Goal: Find specific page/section: Find specific page/section

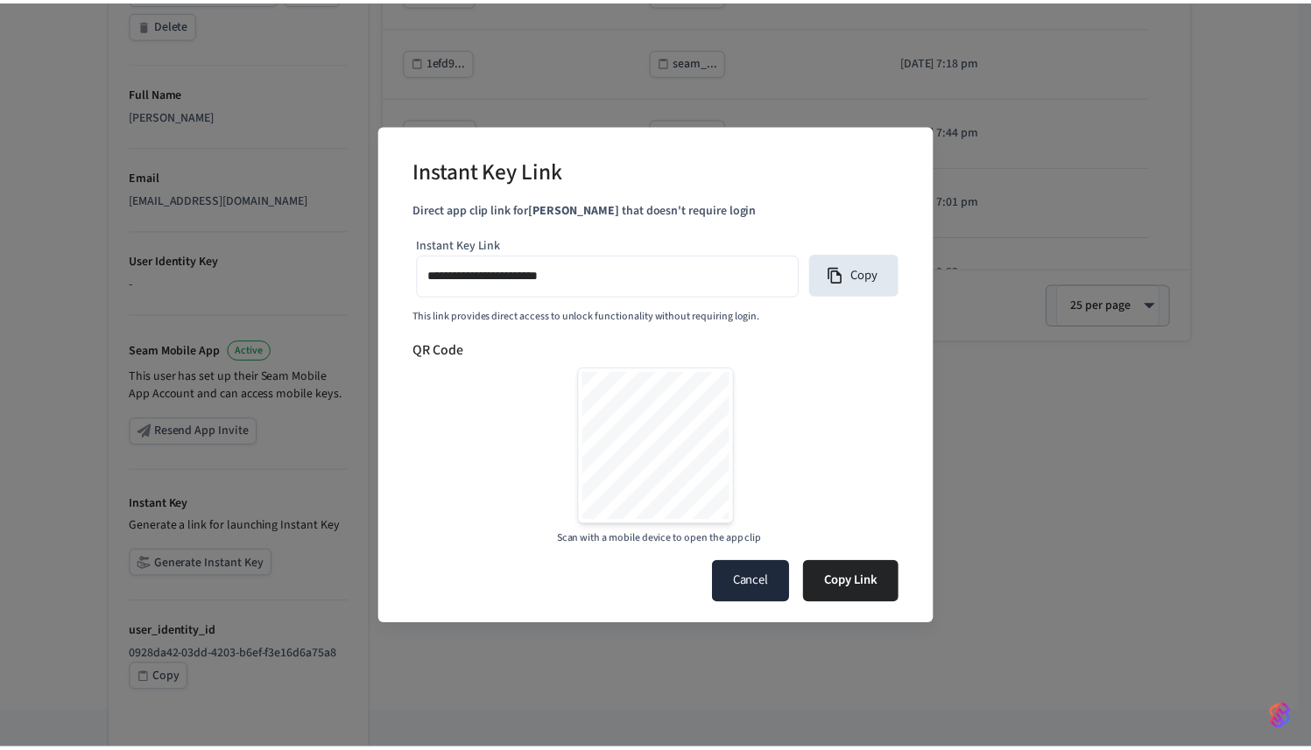
scroll to position [557, 0]
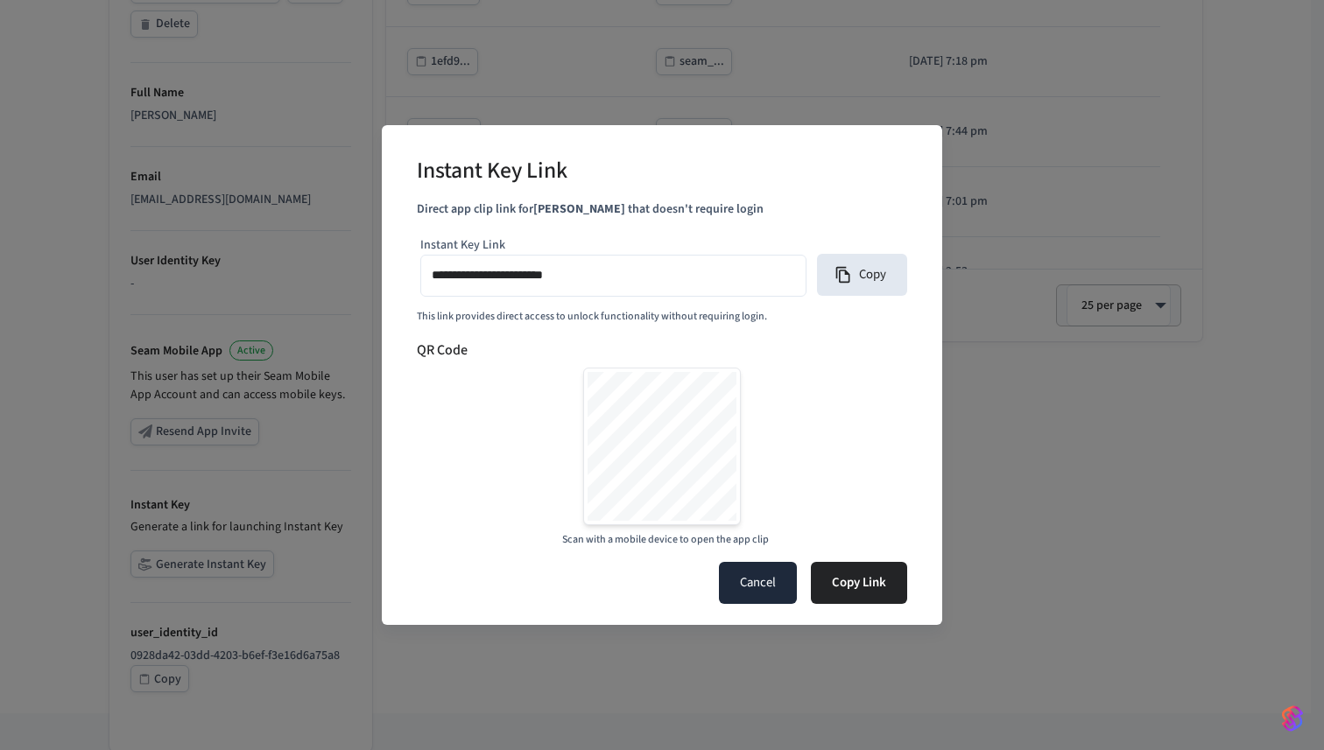
click at [779, 573] on button "Cancel" at bounding box center [758, 583] width 78 height 42
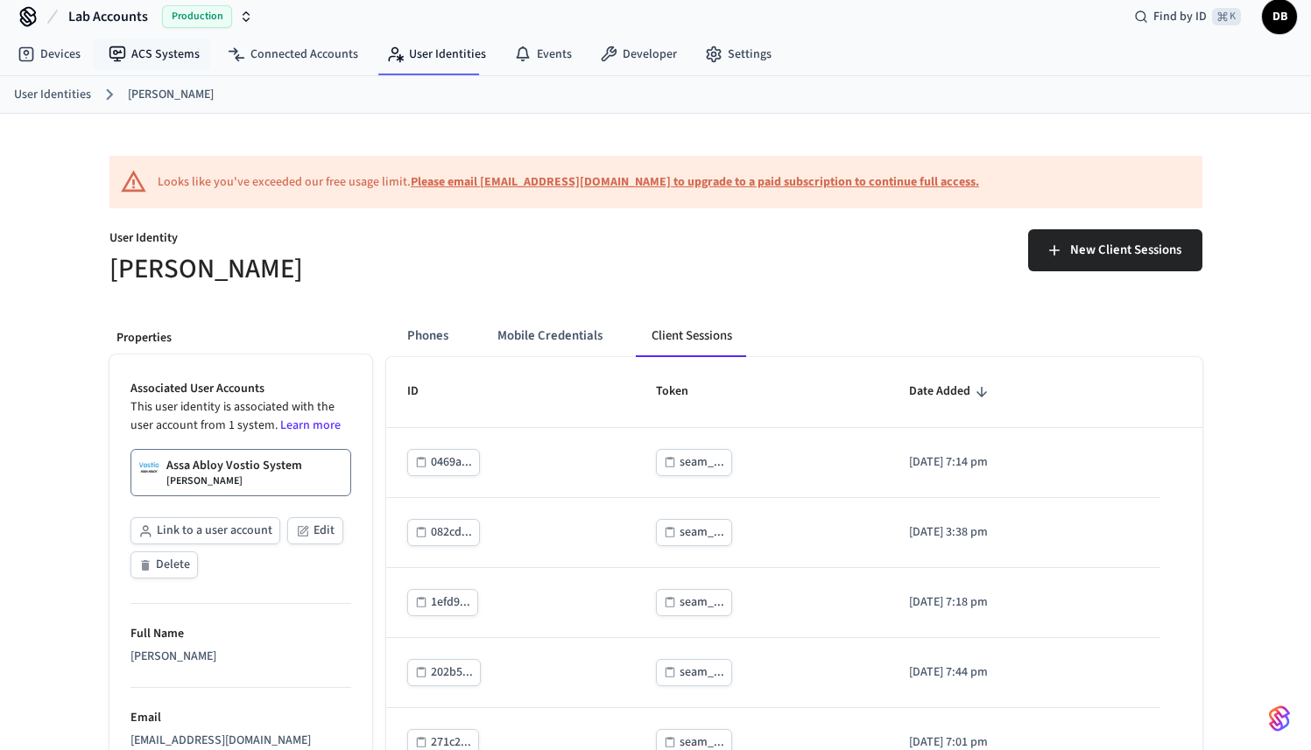
scroll to position [16, 0]
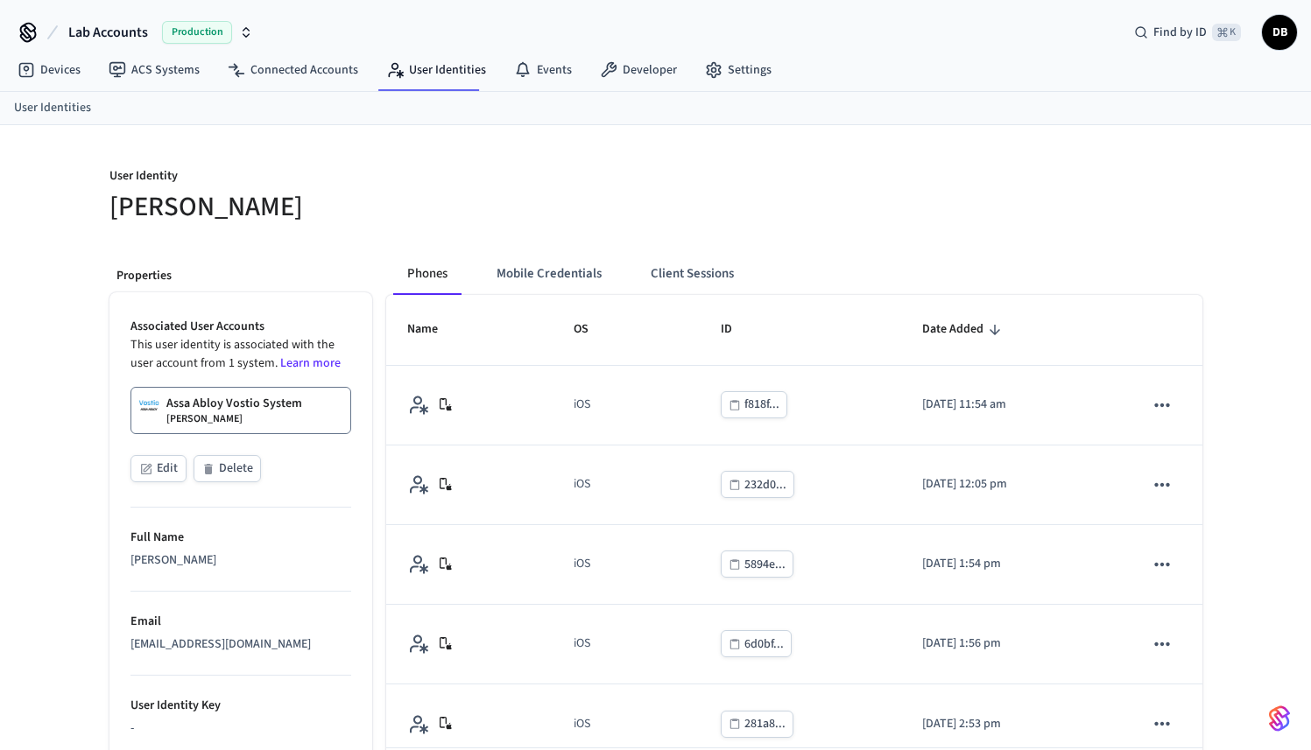
click at [177, 38] on span "Production" at bounding box center [197, 32] width 70 height 23
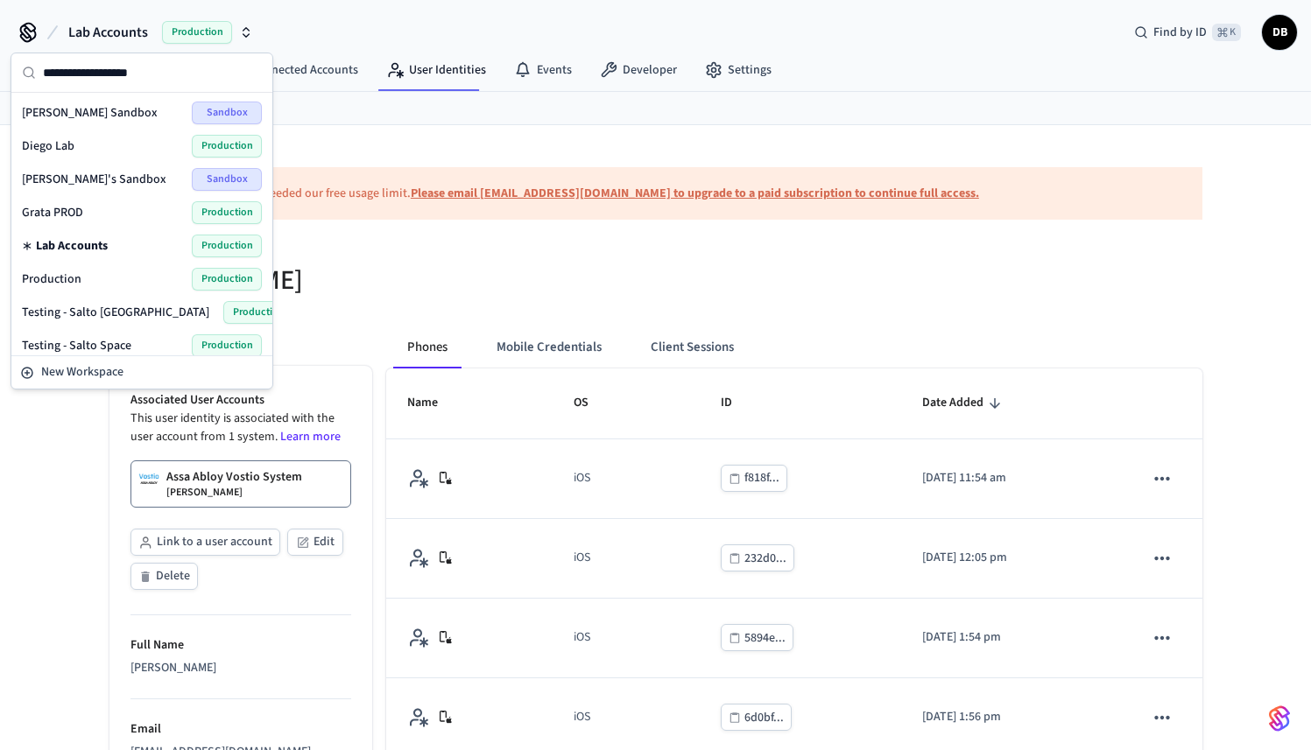
click at [82, 212] on div "Grata PROD Production" at bounding box center [142, 212] width 240 height 23
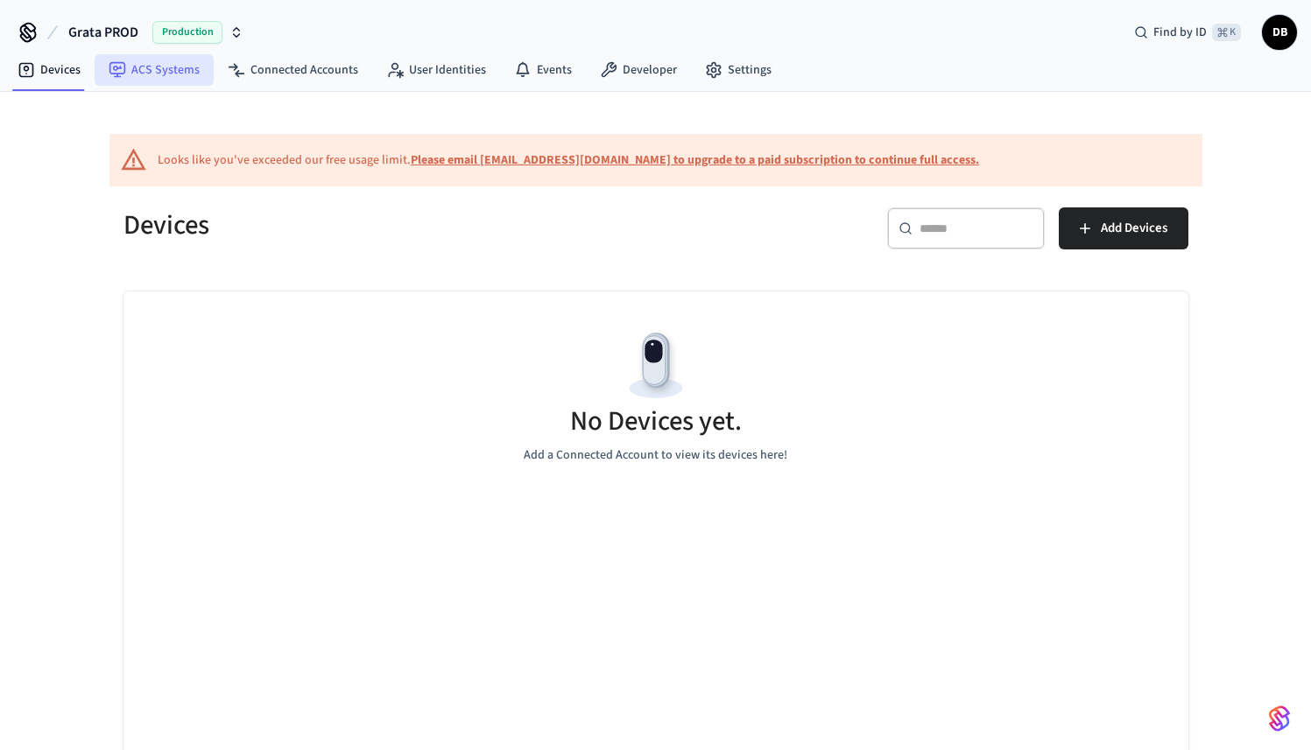
click at [159, 67] on link "ACS Systems" at bounding box center [154, 70] width 119 height 32
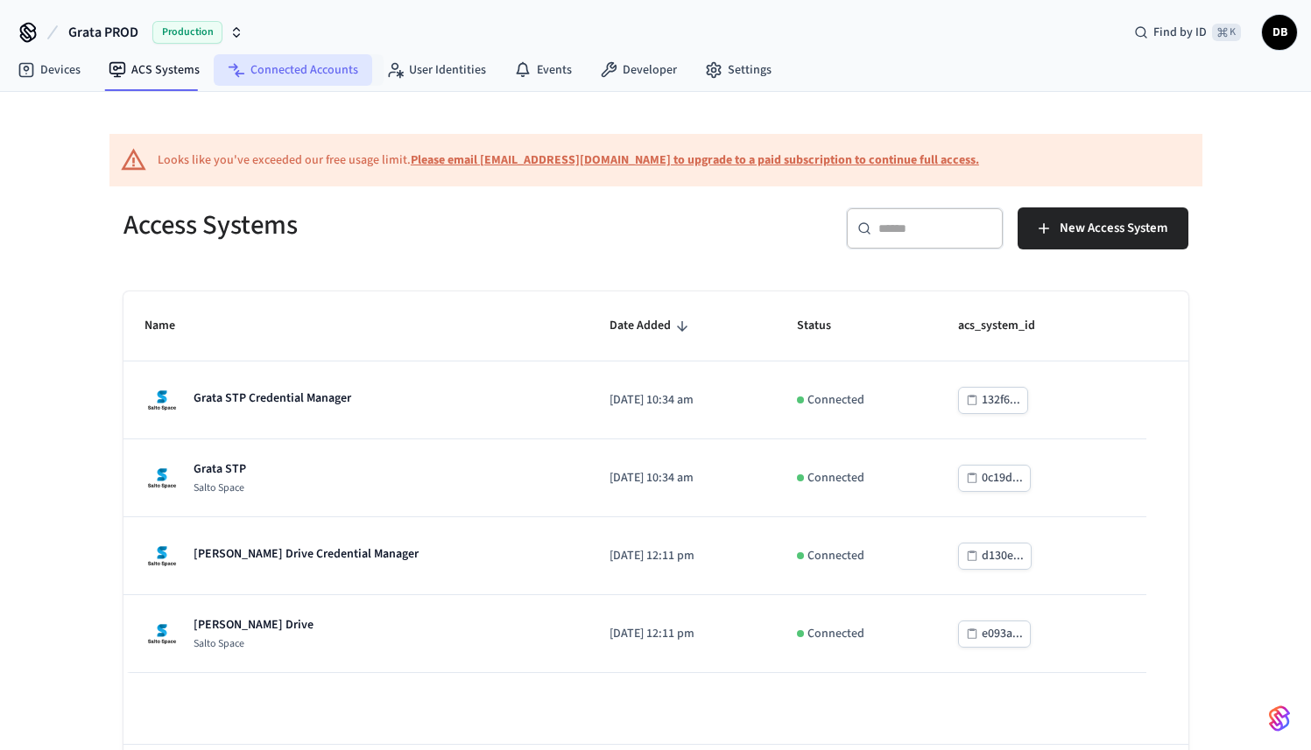
click at [340, 78] on link "Connected Accounts" at bounding box center [293, 70] width 159 height 32
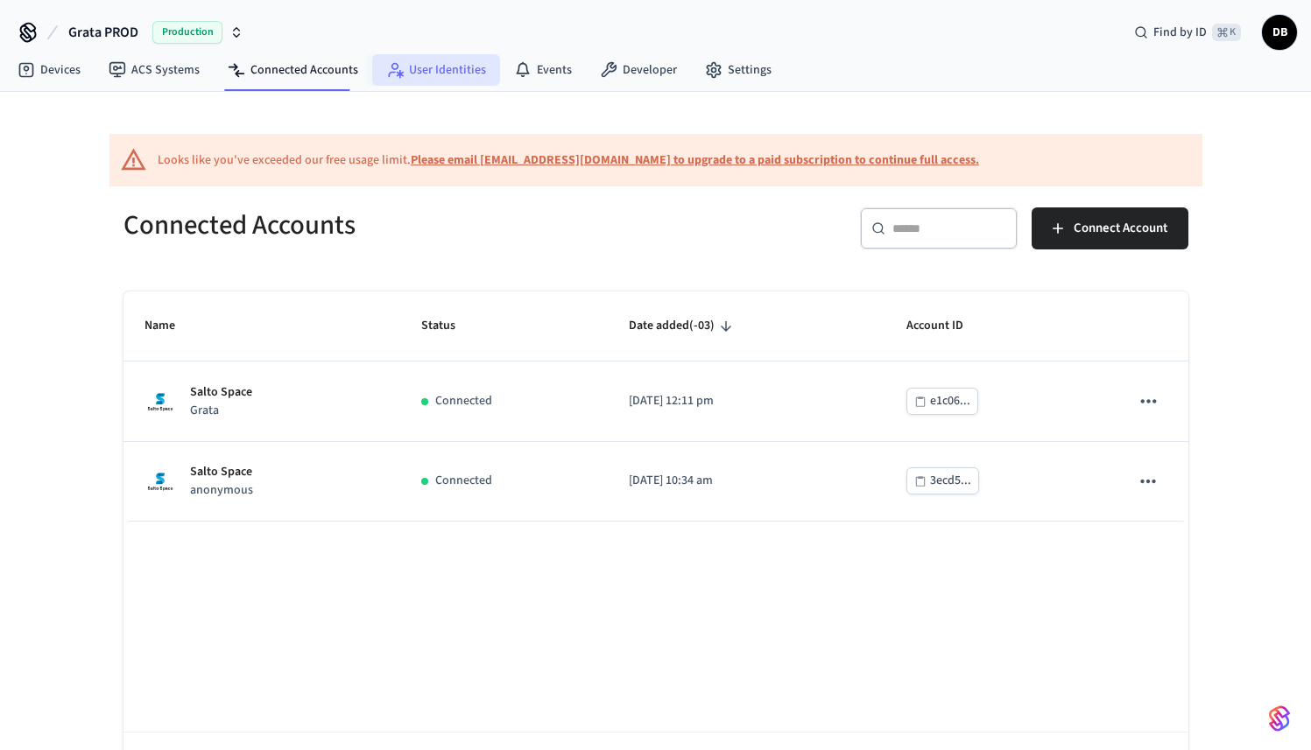
click at [452, 79] on link "User Identities" at bounding box center [436, 70] width 128 height 32
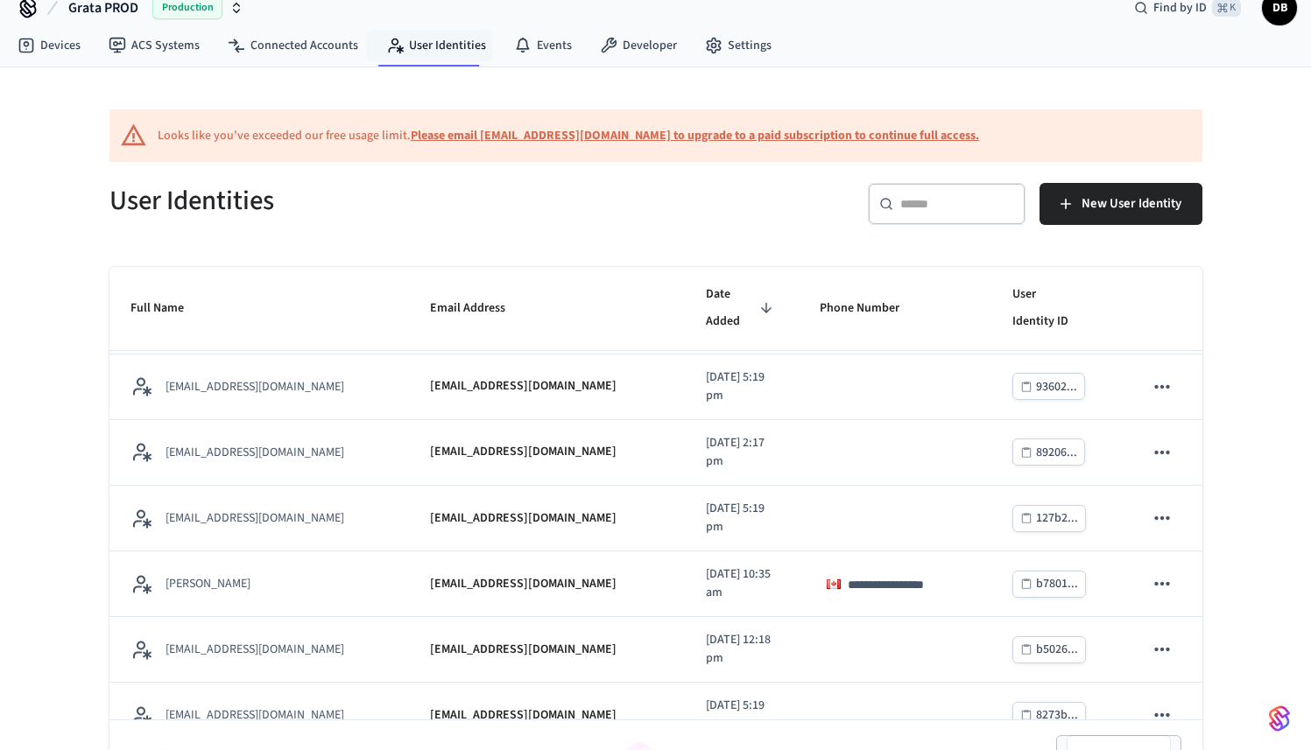
scroll to position [652, 0]
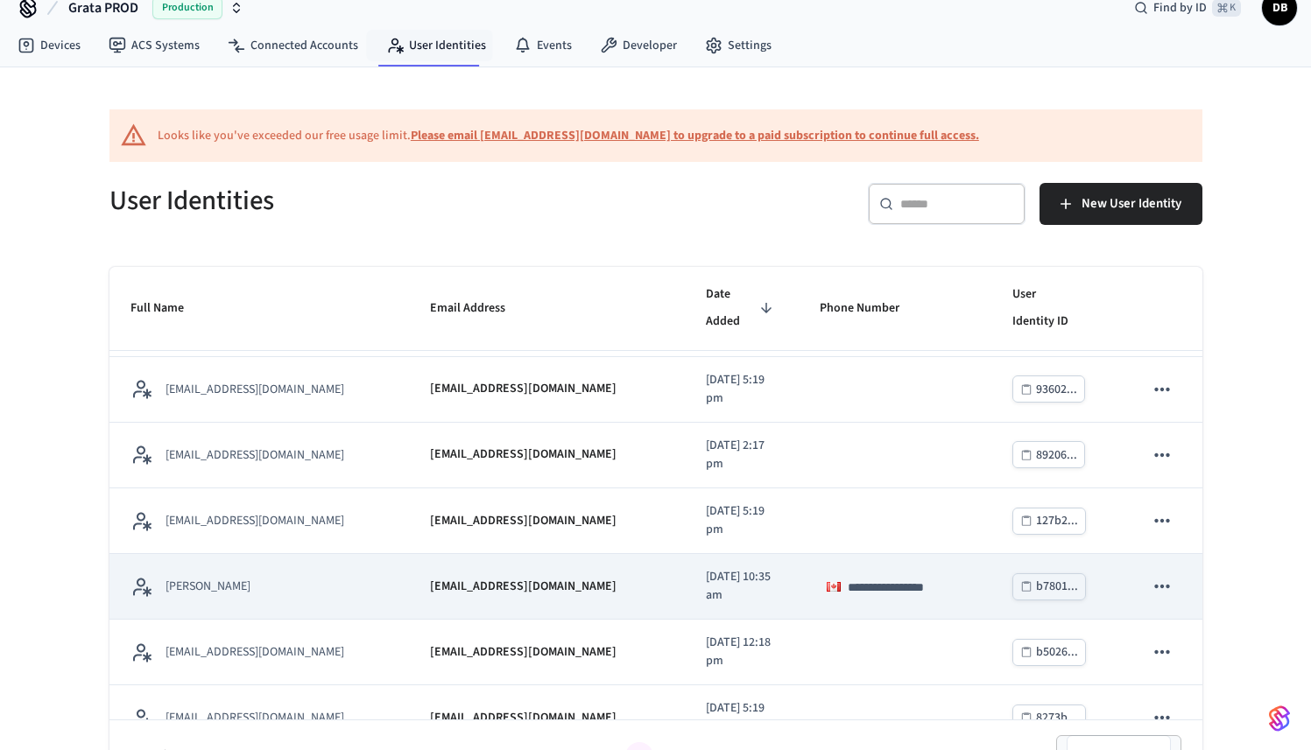
click at [311, 571] on td "[PERSON_NAME]" at bounding box center [259, 587] width 300 height 66
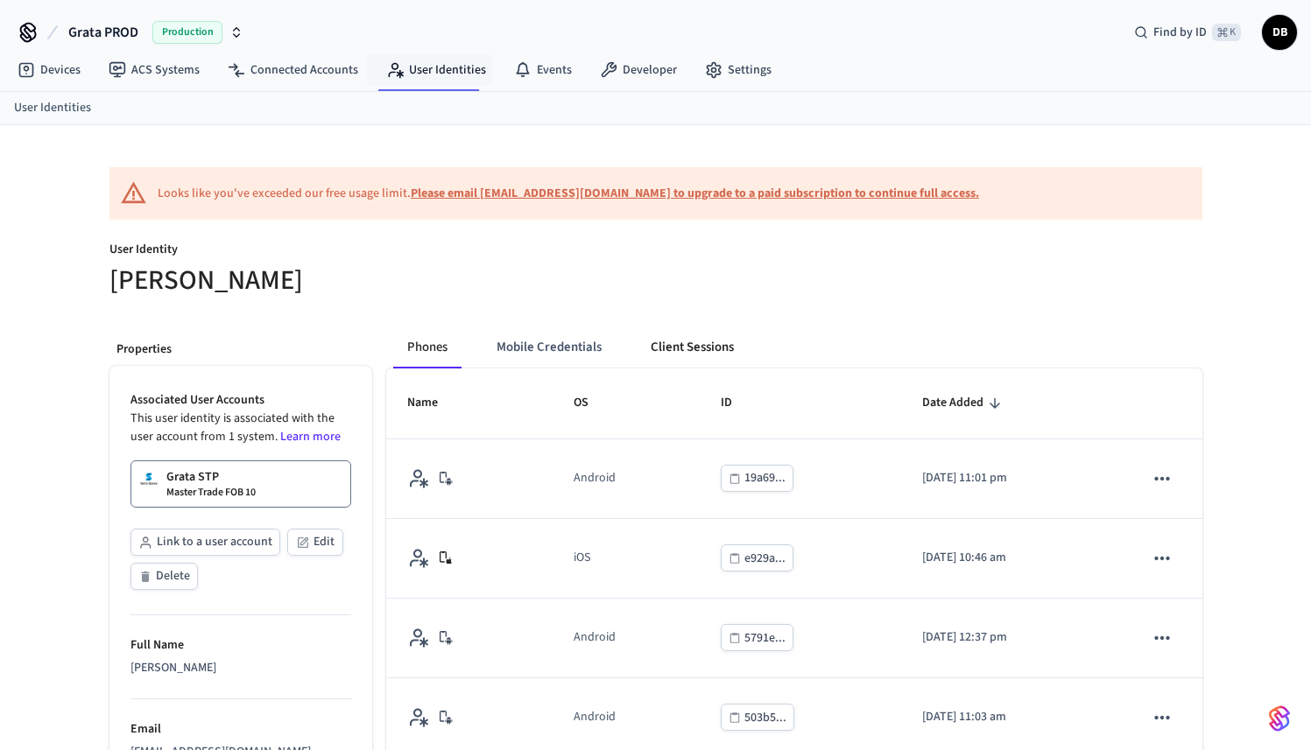
click at [702, 343] on button "Client Sessions" at bounding box center [692, 348] width 111 height 42
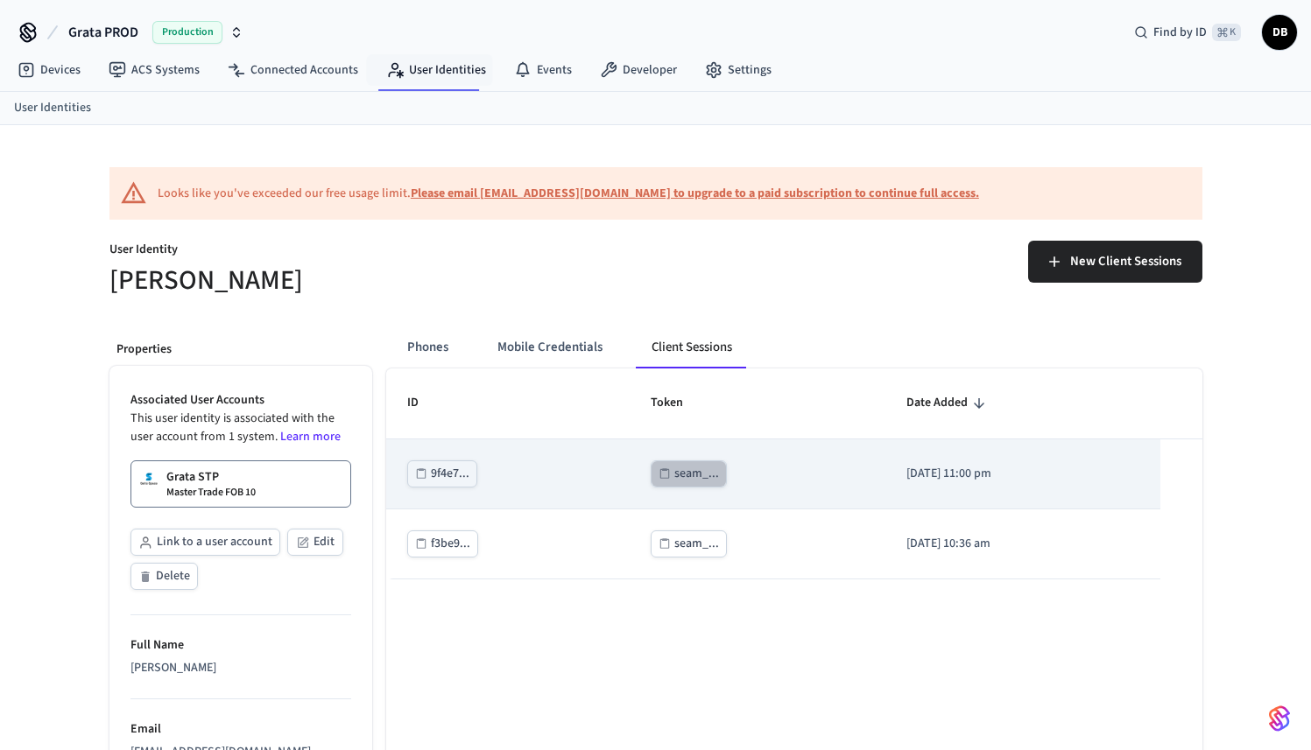
click at [681, 477] on div "seam_..." at bounding box center [696, 474] width 45 height 22
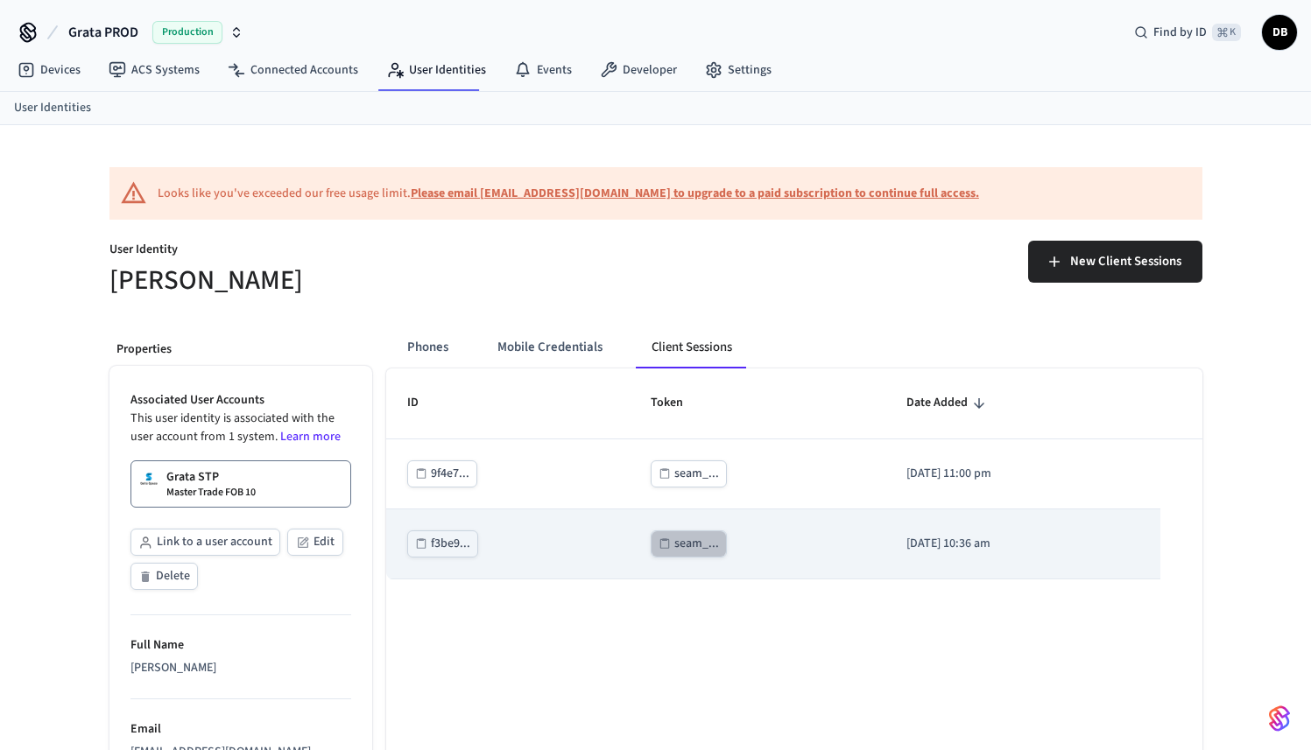
click at [662, 555] on button "seam_..." at bounding box center [689, 544] width 76 height 27
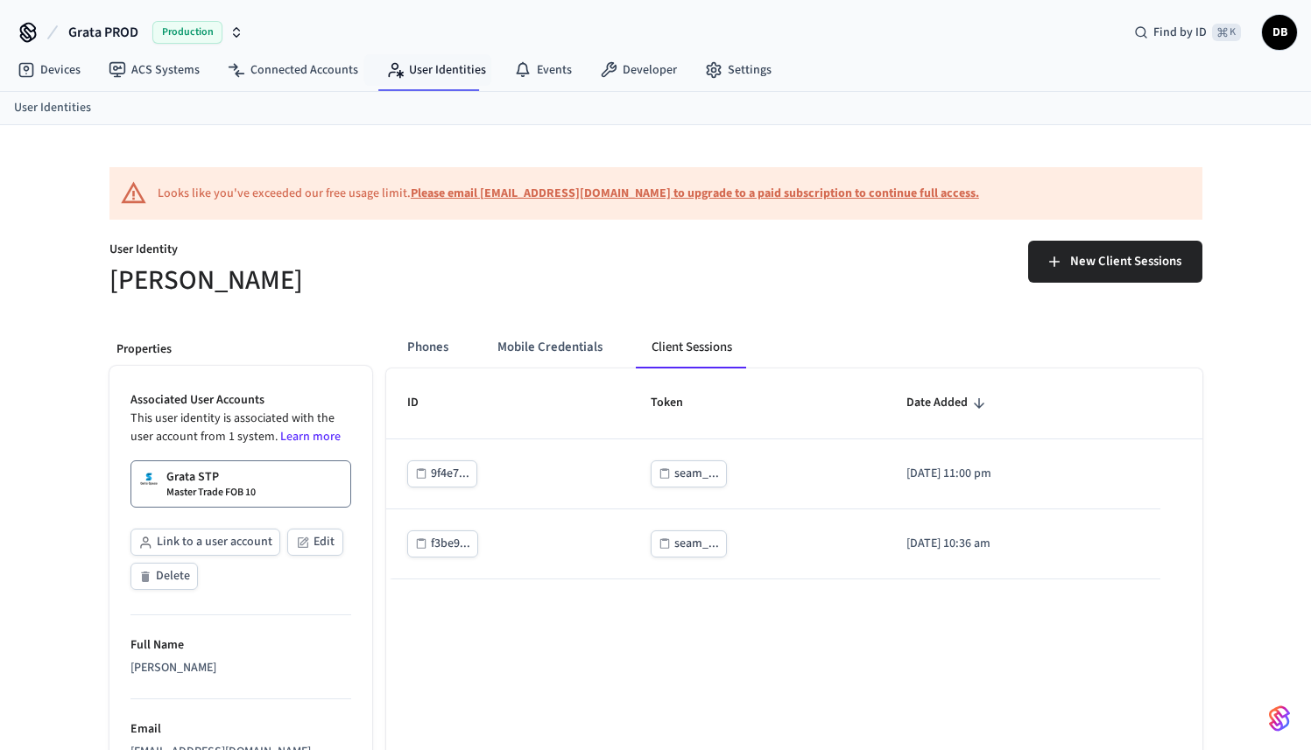
click at [428, 49] on div "Grata PROD Production Find by ID ⌘ K DB" at bounding box center [655, 25] width 1311 height 51
click at [428, 63] on link "User Identities" at bounding box center [436, 70] width 128 height 32
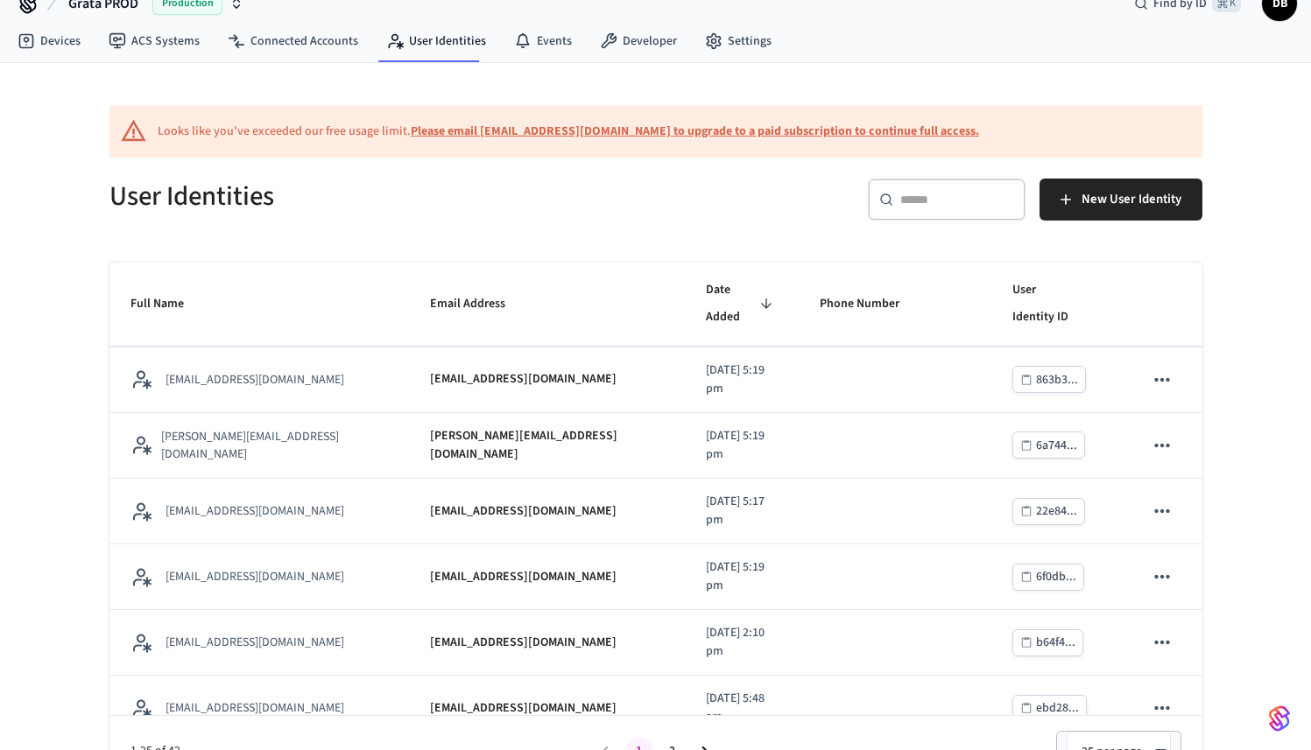
scroll to position [27, 0]
click at [670, 747] on button "2" at bounding box center [673, 754] width 28 height 28
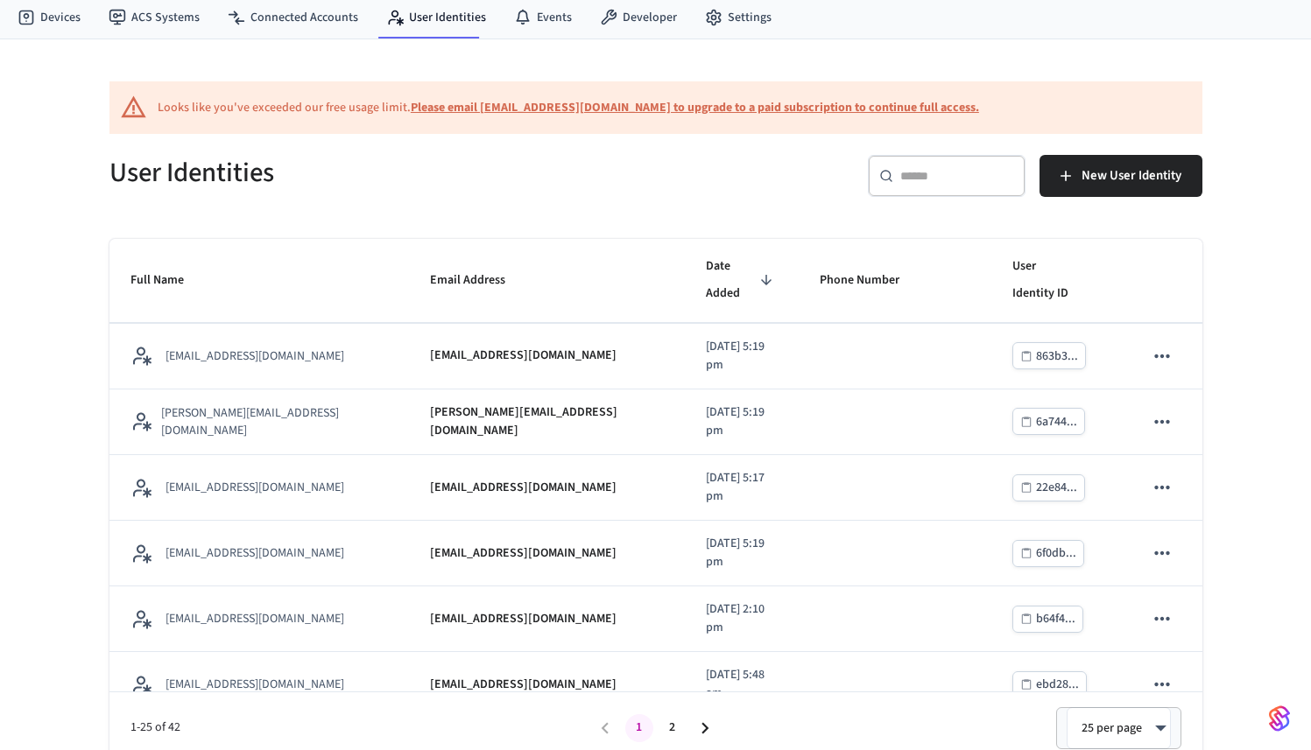
scroll to position [67, 0]
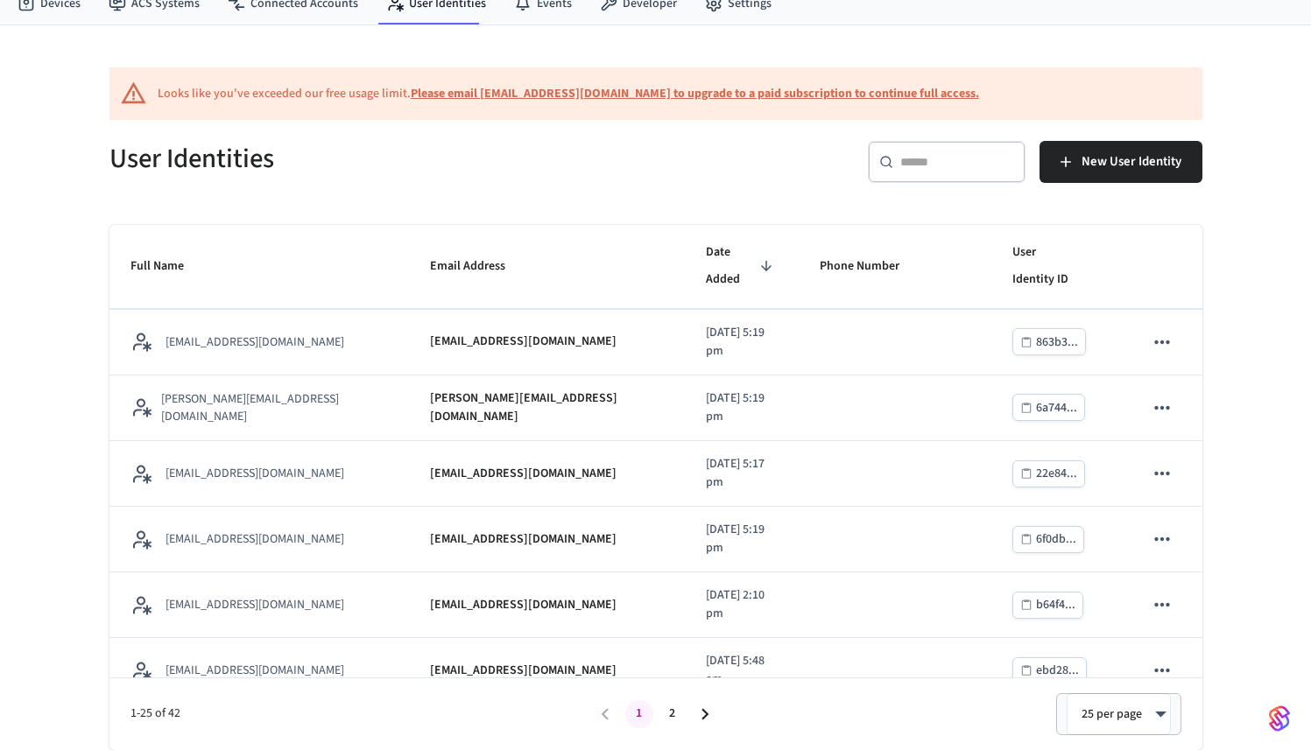
click at [669, 714] on button "2" at bounding box center [673, 715] width 28 height 28
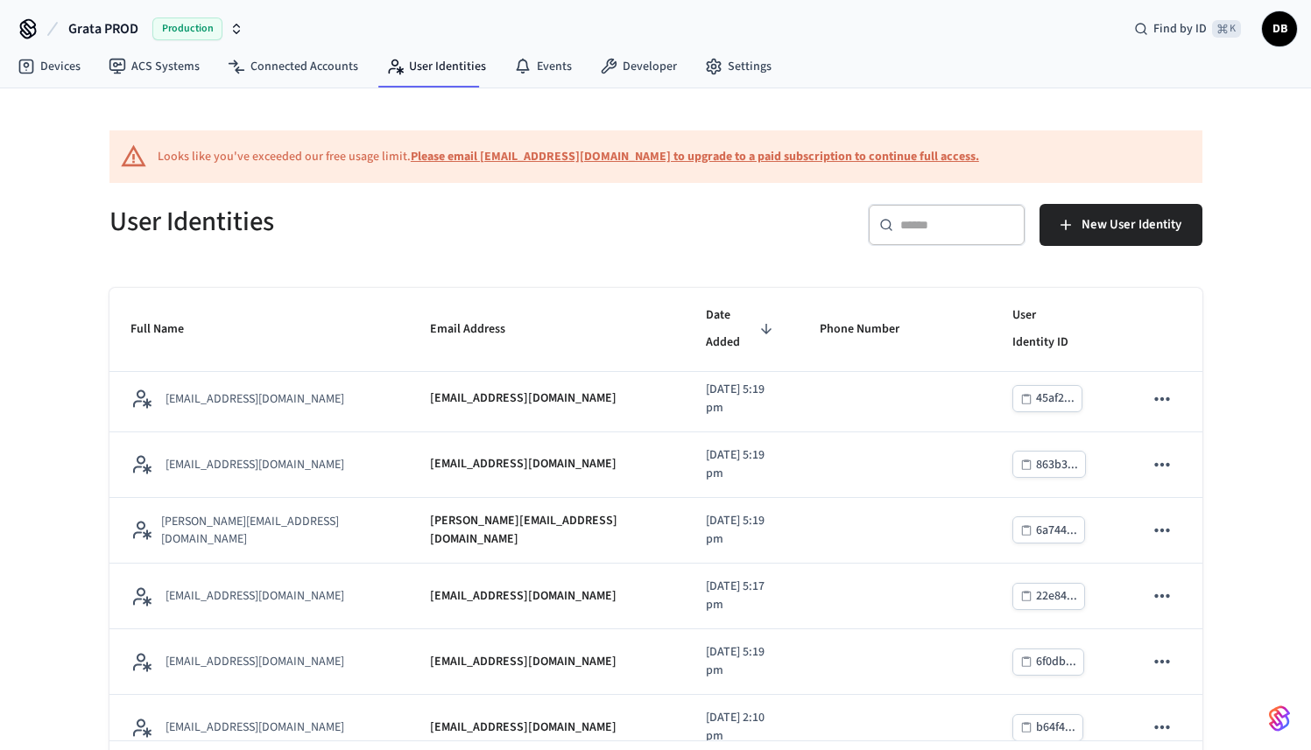
scroll to position [1249, 0]
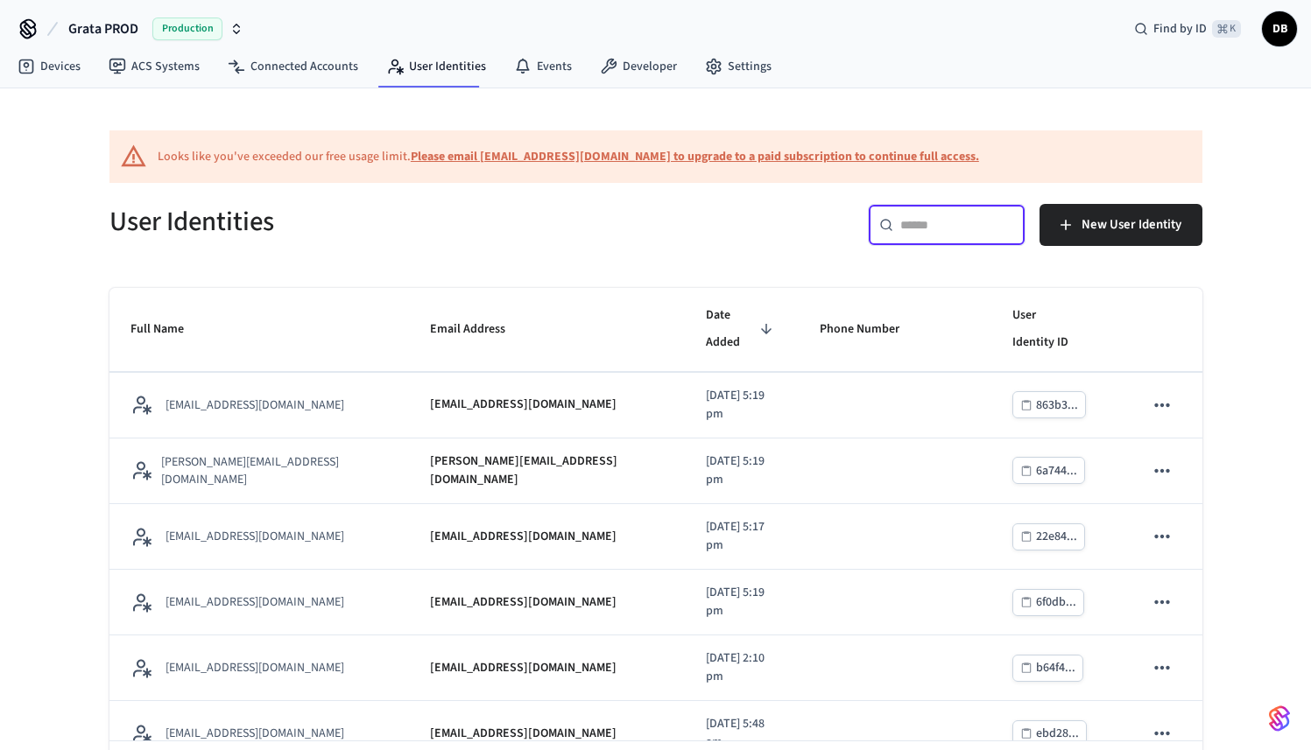
click at [915, 226] on input "text" at bounding box center [957, 225] width 114 height 18
paste input "**********"
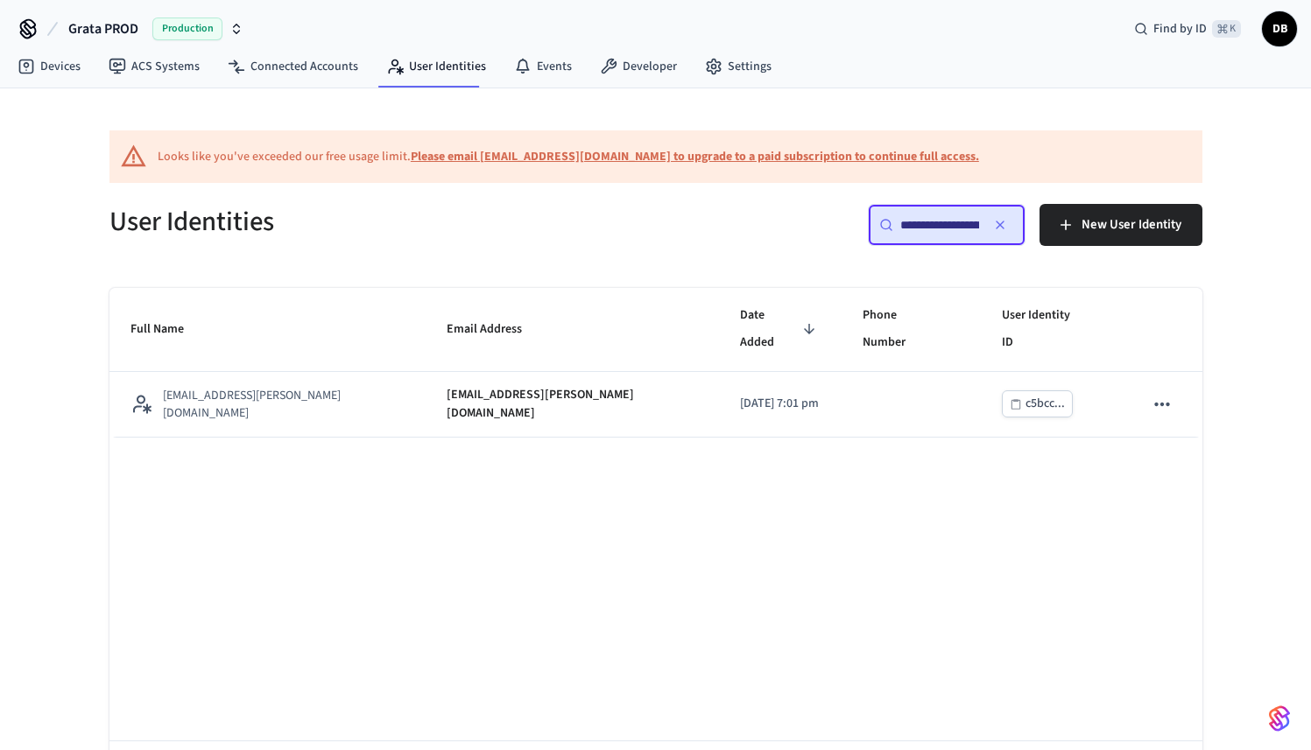
scroll to position [0, 0]
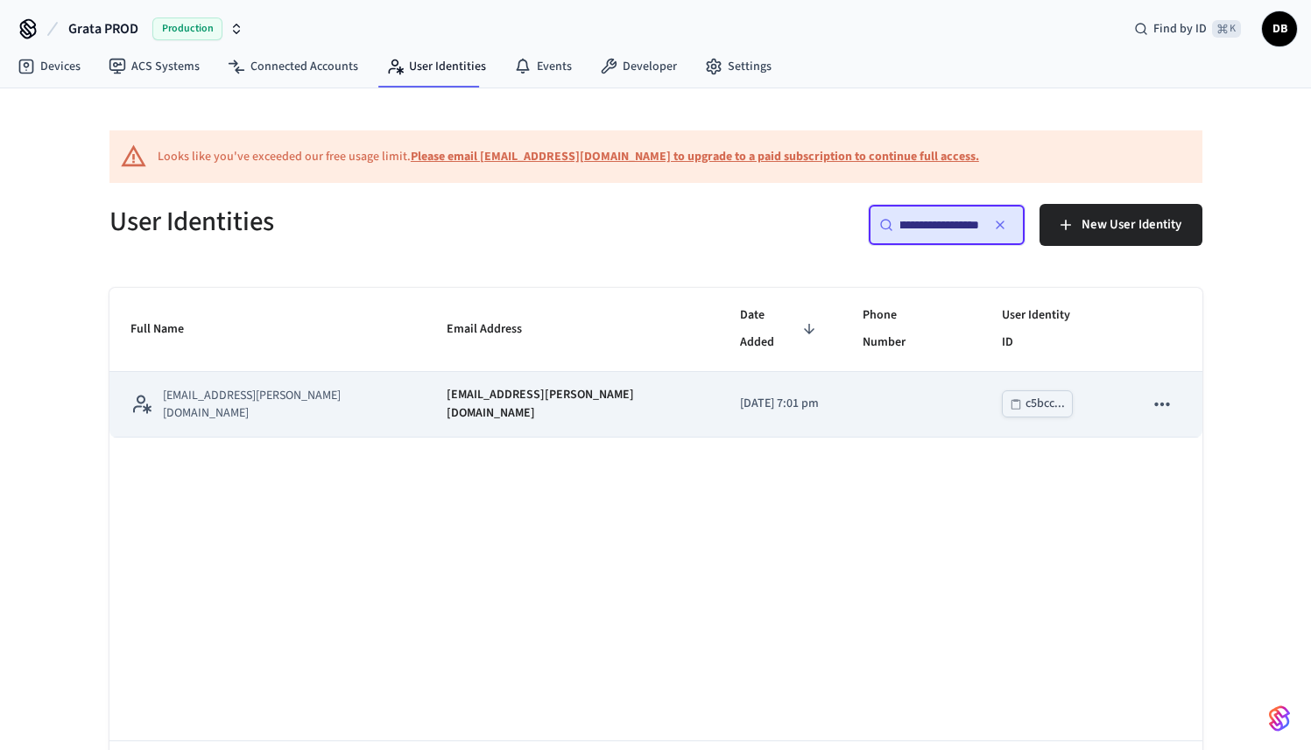
type input "**********"
click at [426, 386] on td "riadh.loucif+salto_ble_res@speer.io" at bounding box center [572, 405] width 293 height 66
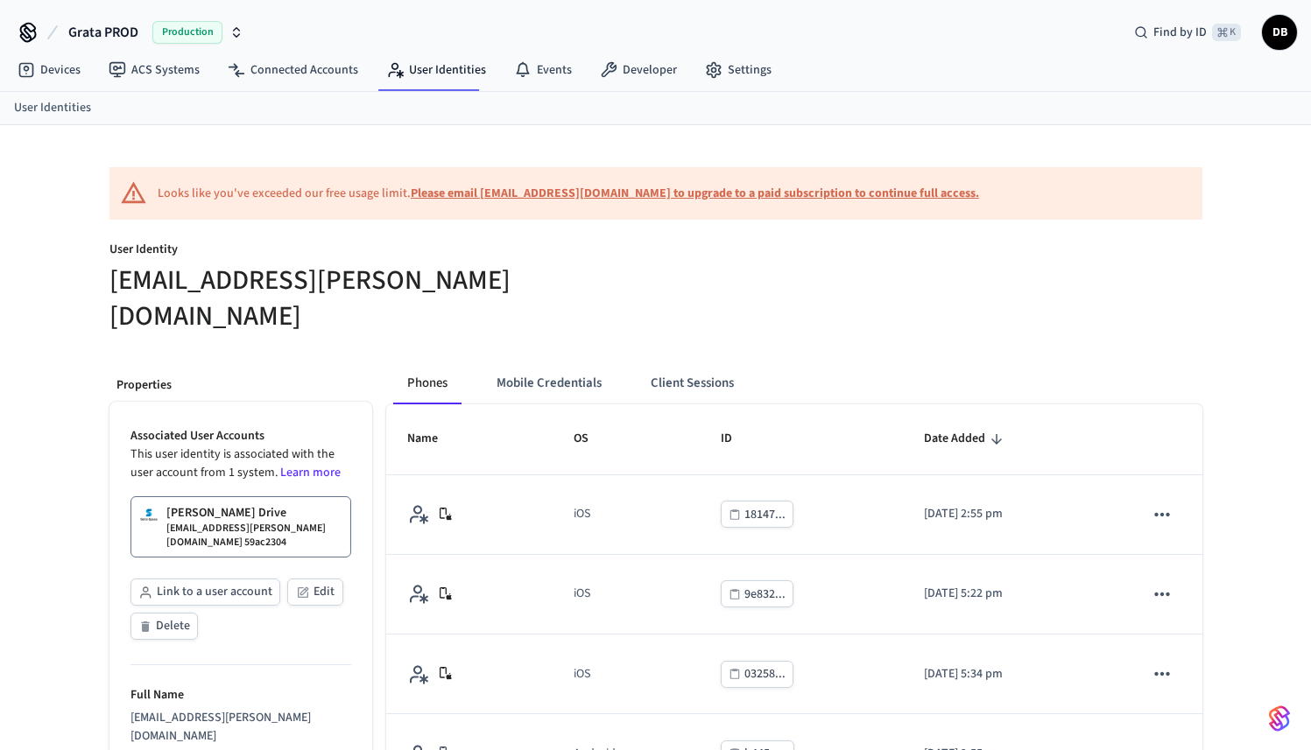
scroll to position [4, 0]
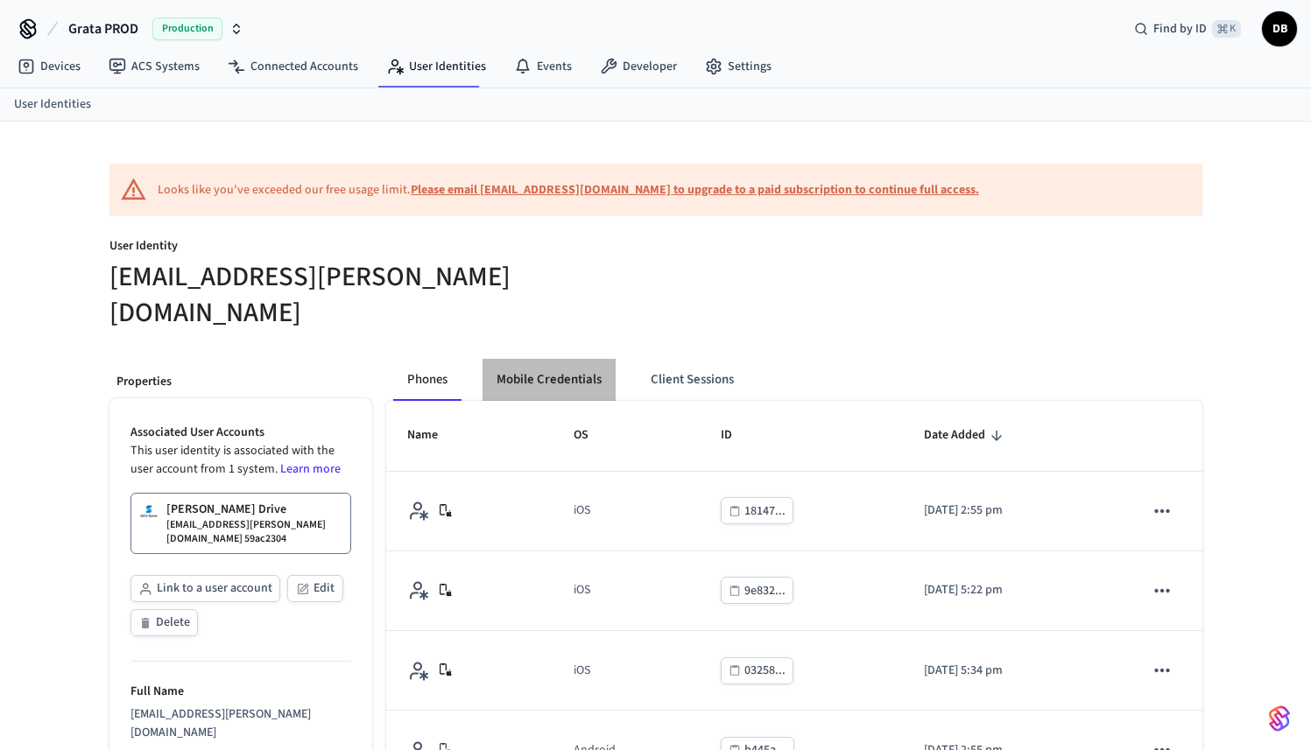
click at [579, 359] on button "Mobile Credentials" at bounding box center [549, 380] width 133 height 42
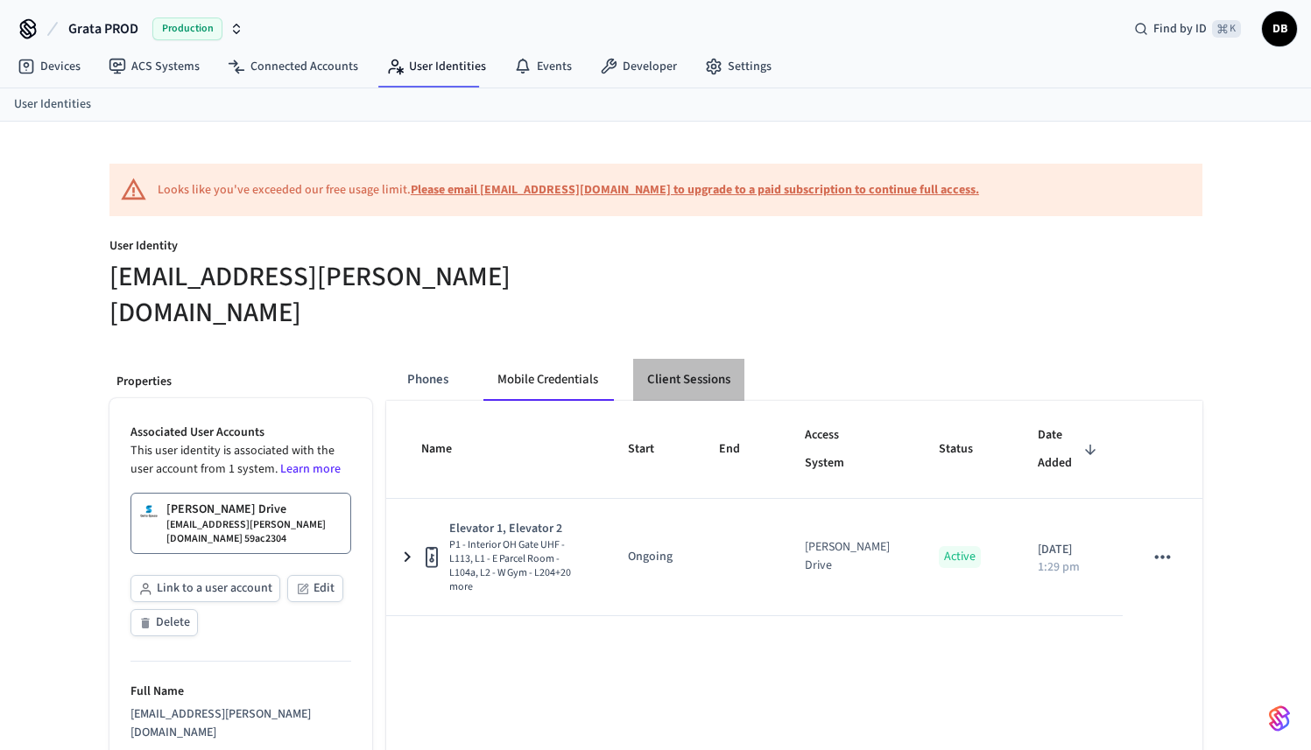
click at [731, 359] on button "Client Sessions" at bounding box center [688, 380] width 111 height 42
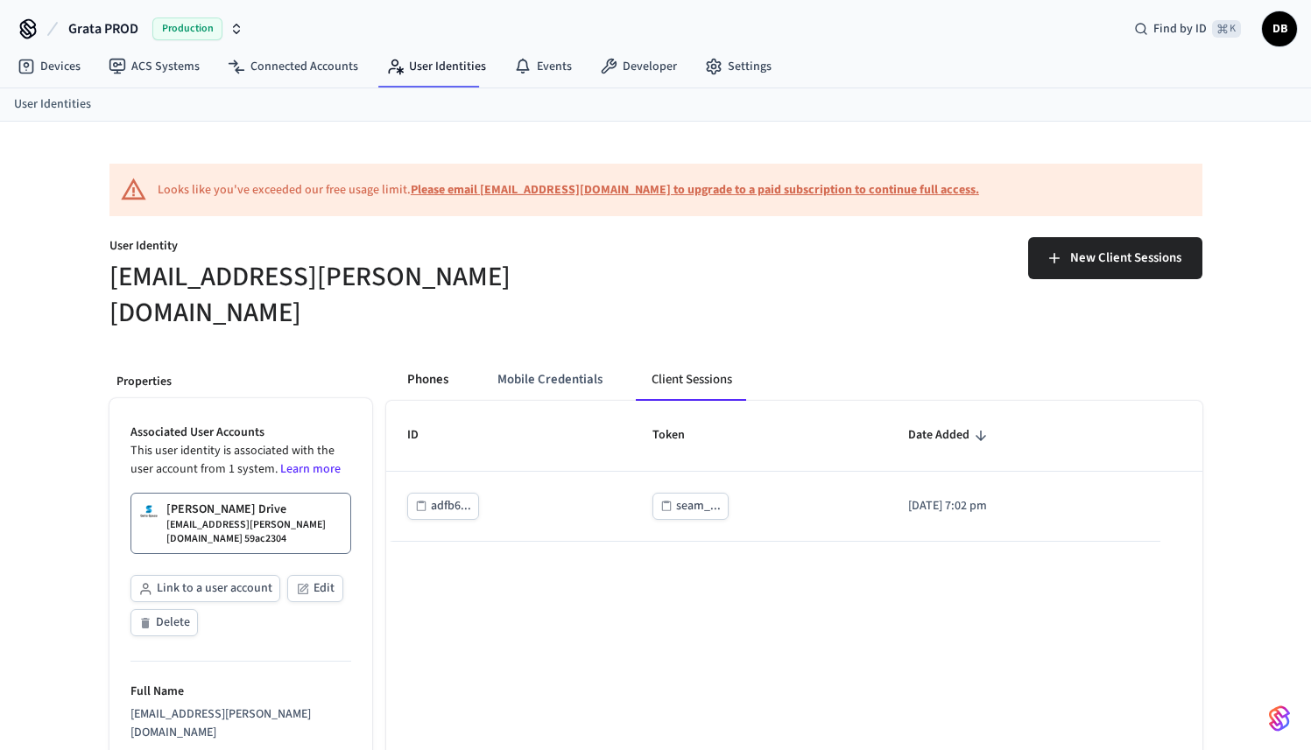
click at [419, 359] on button "Phones" at bounding box center [427, 380] width 69 height 42
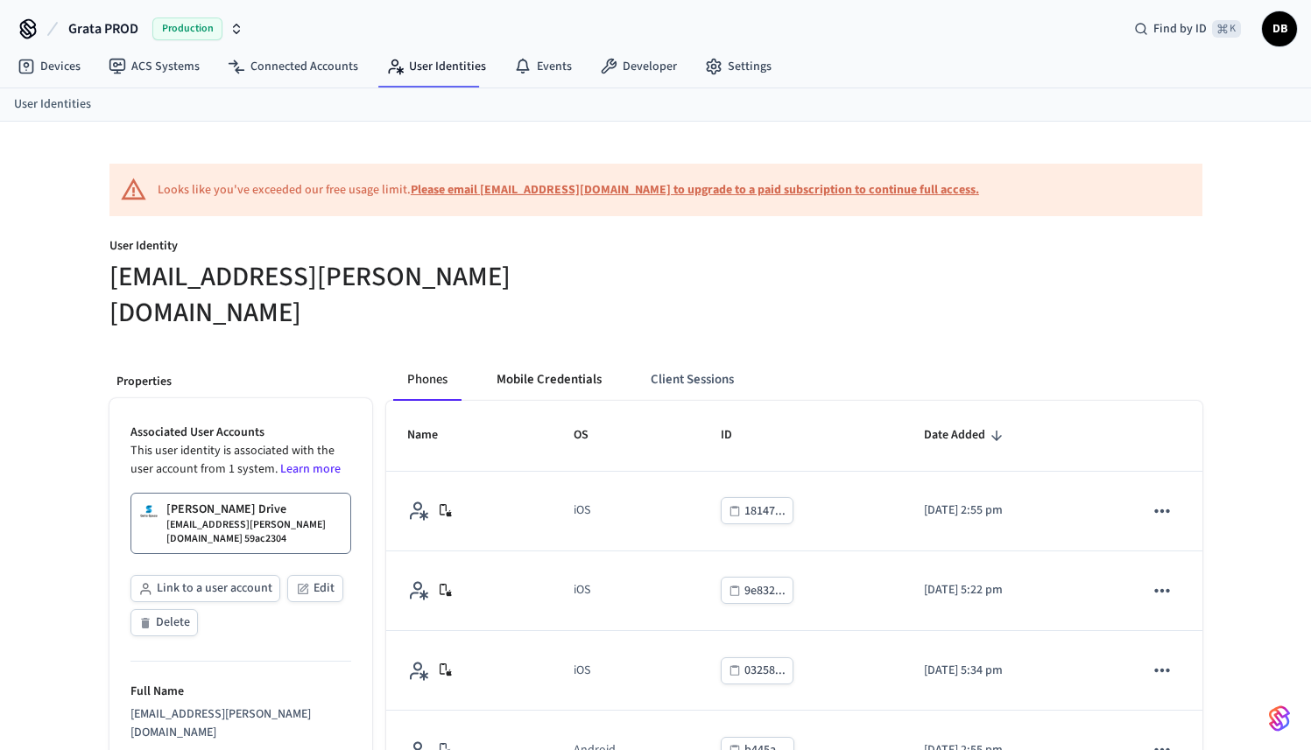
click at [531, 359] on button "Mobile Credentials" at bounding box center [549, 380] width 133 height 42
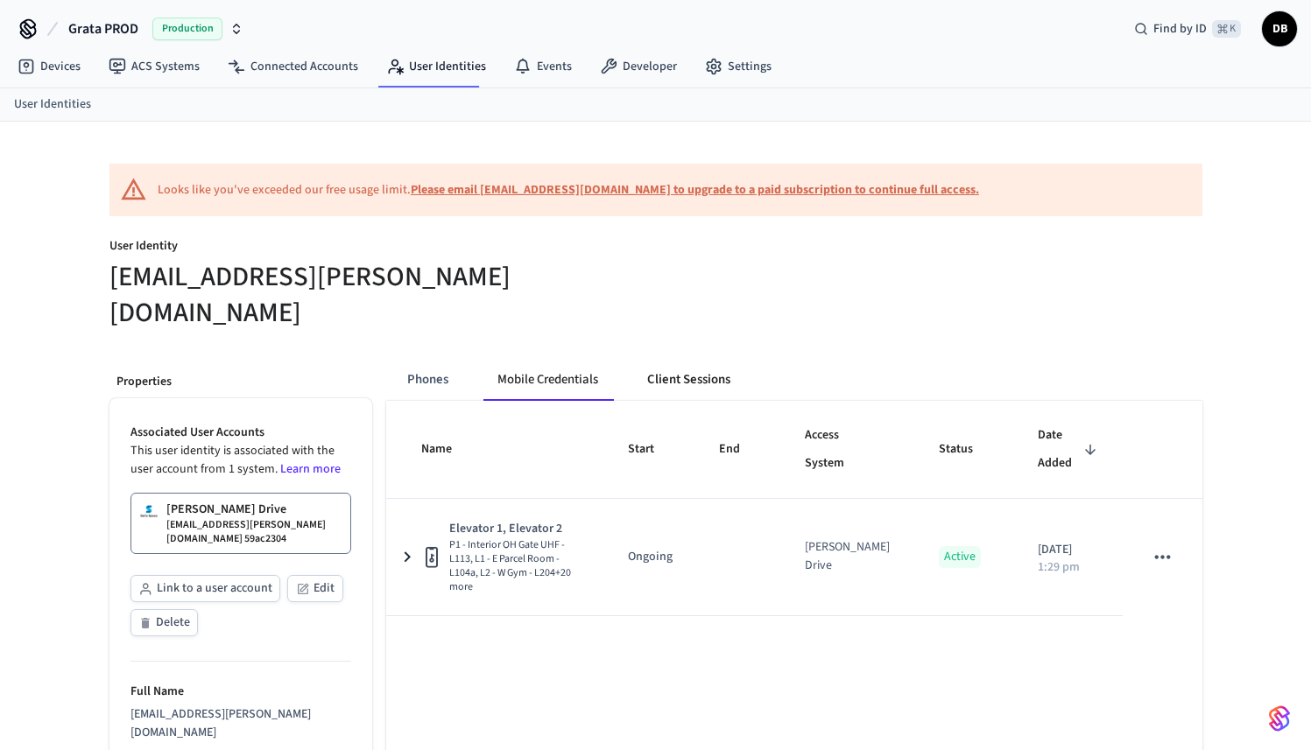
click at [663, 359] on button "Client Sessions" at bounding box center [688, 380] width 111 height 42
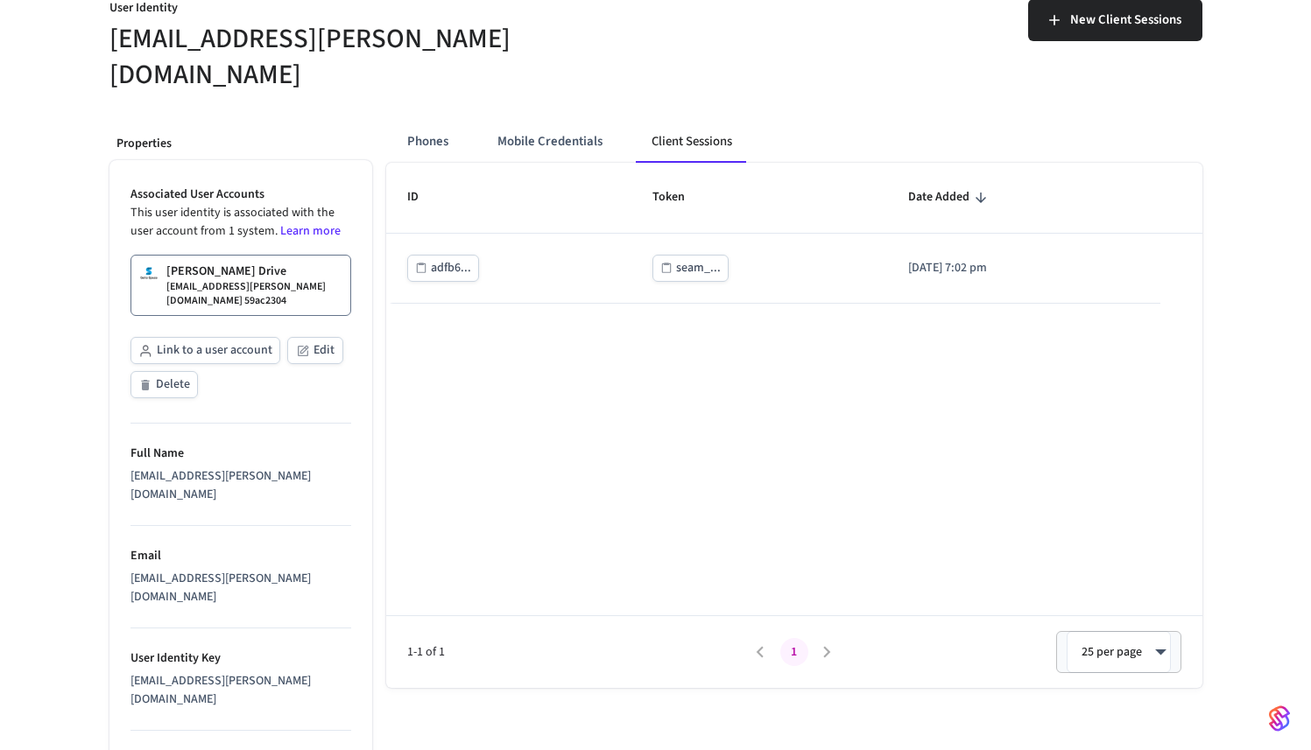
scroll to position [242, 0]
click at [237, 280] on p "riadh.loucif+salto_ble_res@speer.io 59ac2304" at bounding box center [254, 294] width 177 height 28
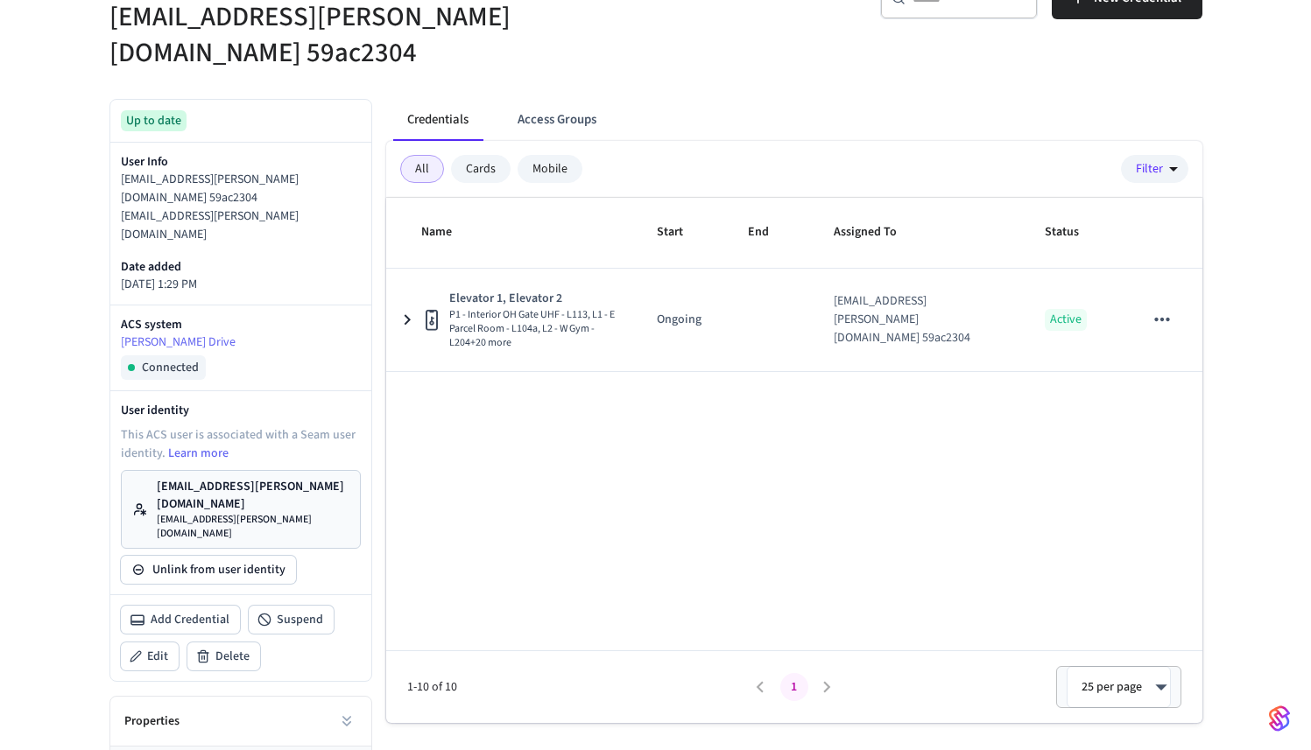
scroll to position [274, 0]
click at [581, 100] on button "Access Groups" at bounding box center [557, 121] width 107 height 42
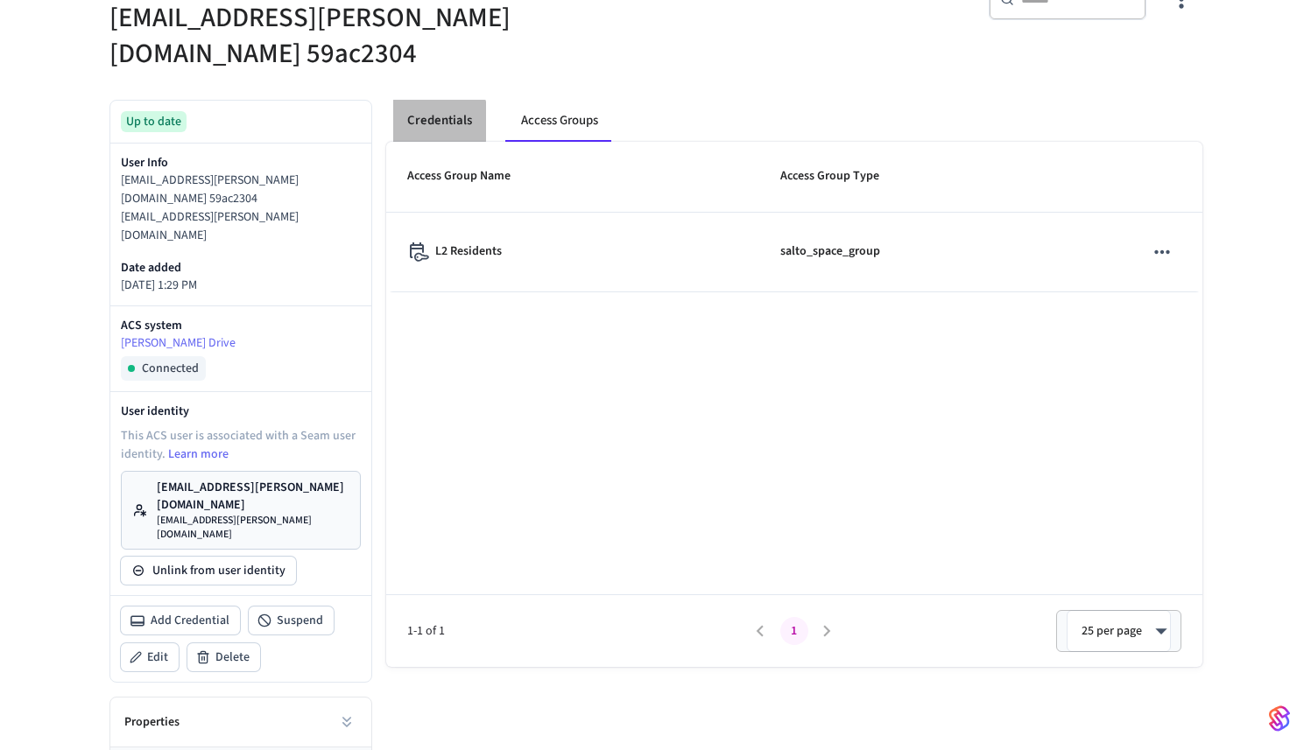
click at [431, 100] on button "Credentials" at bounding box center [439, 121] width 93 height 42
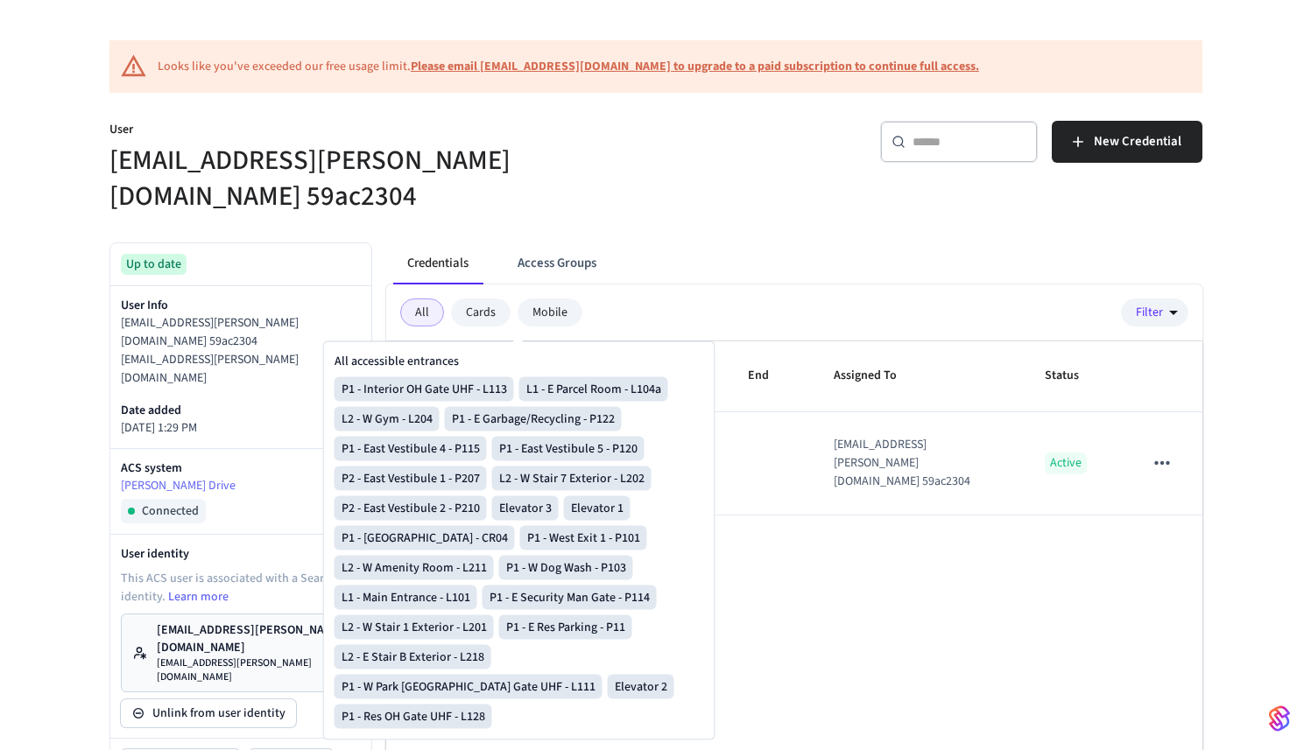
scroll to position [18, 0]
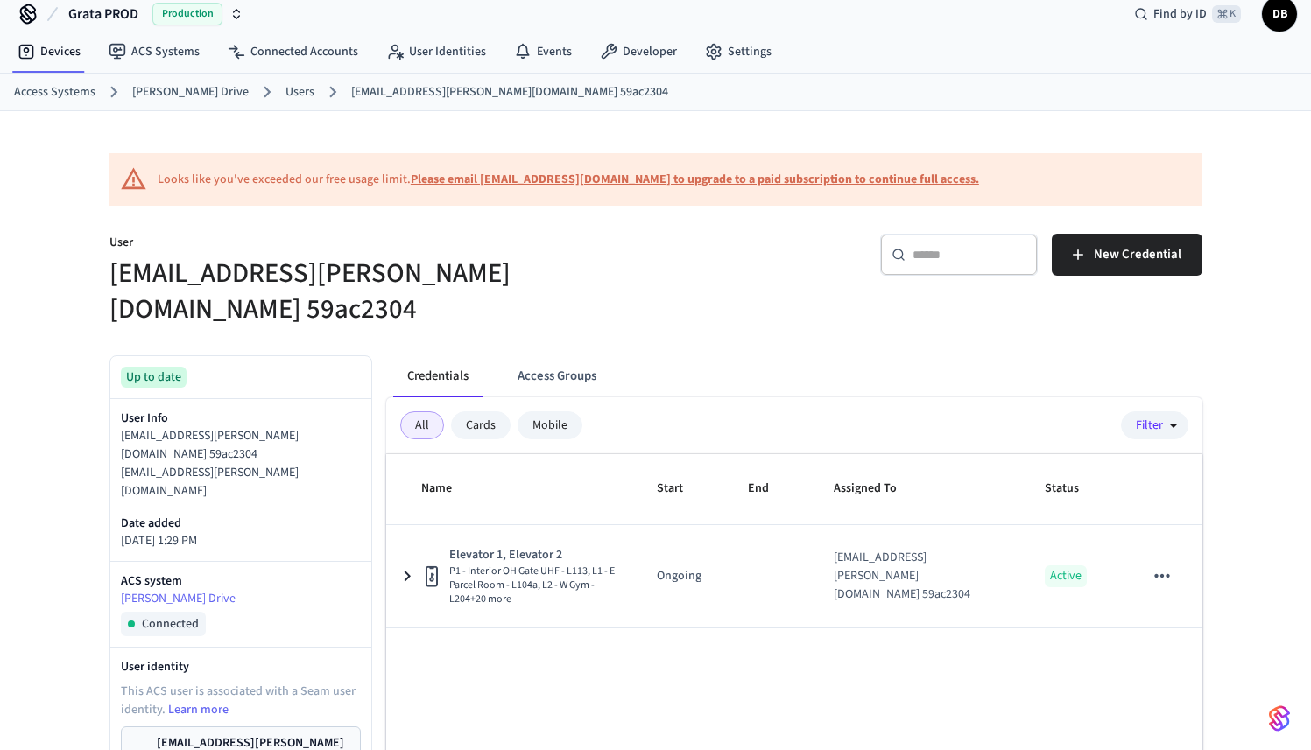
click at [537, 356] on button "Access Groups" at bounding box center [557, 377] width 107 height 42
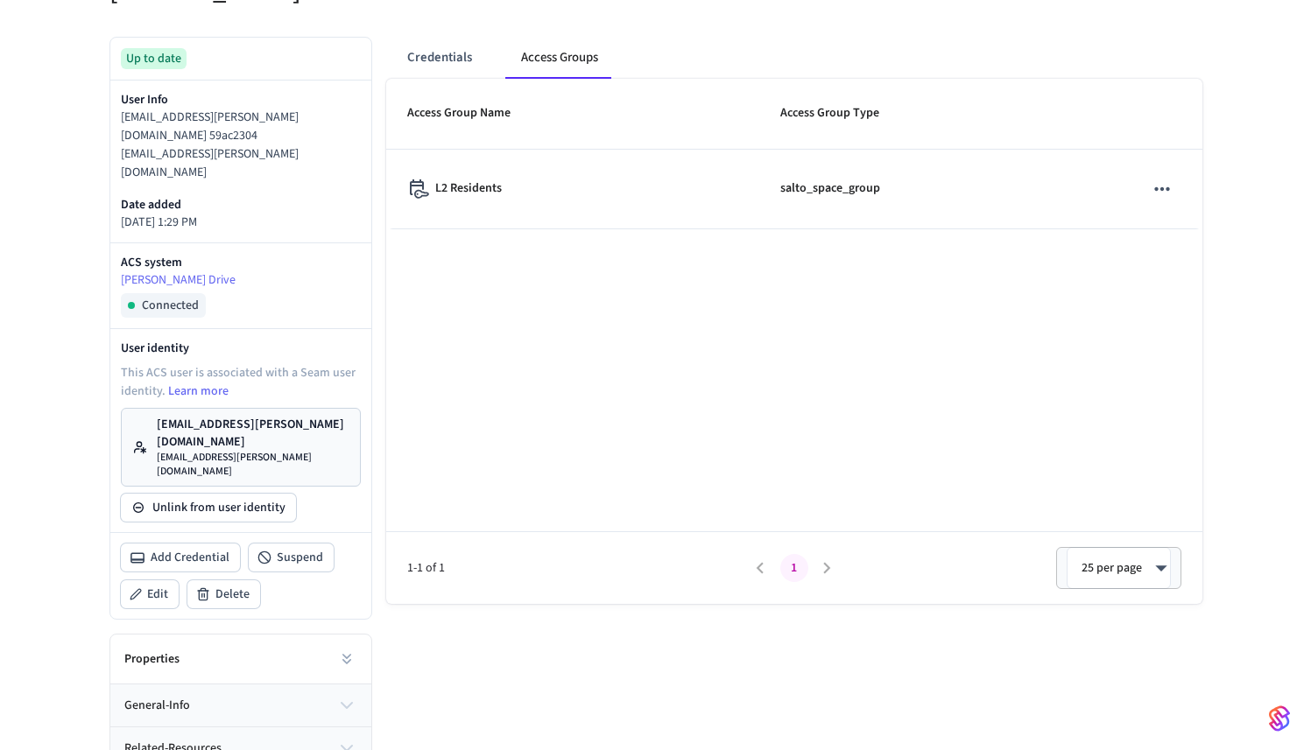
scroll to position [335, 0]
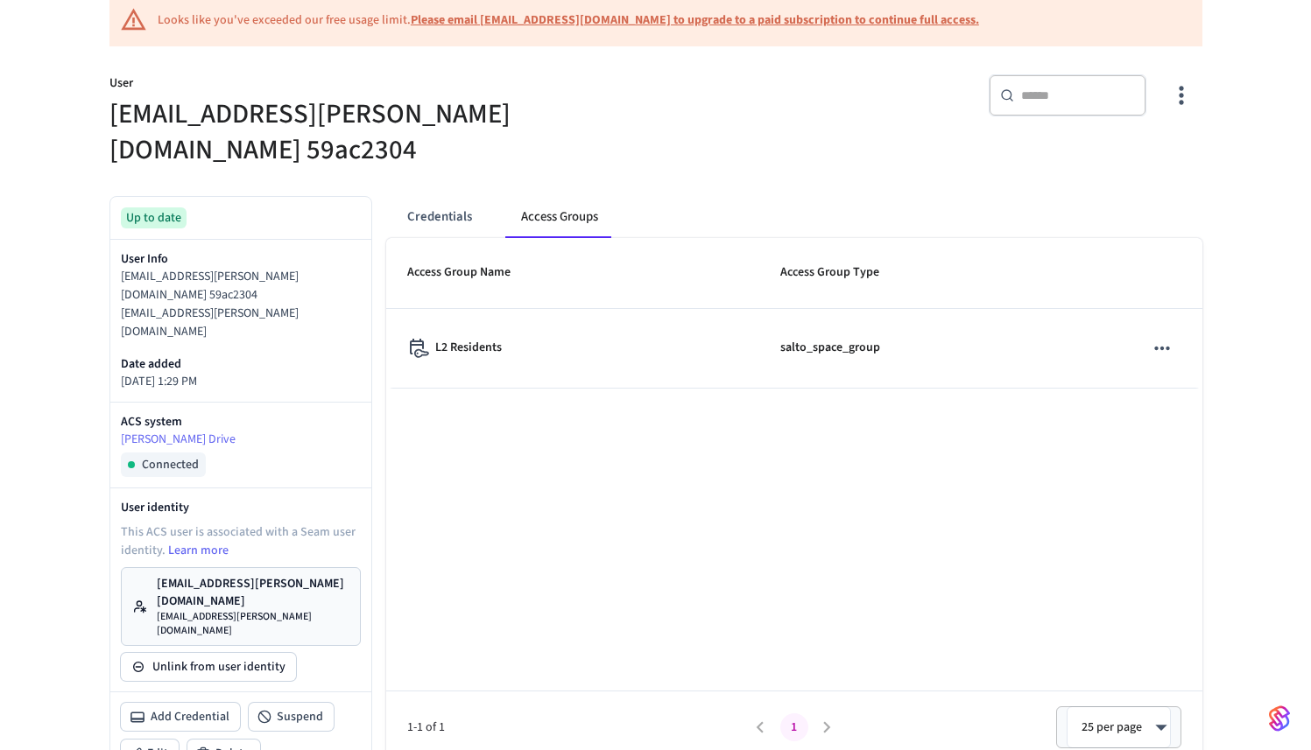
scroll to position [0, 0]
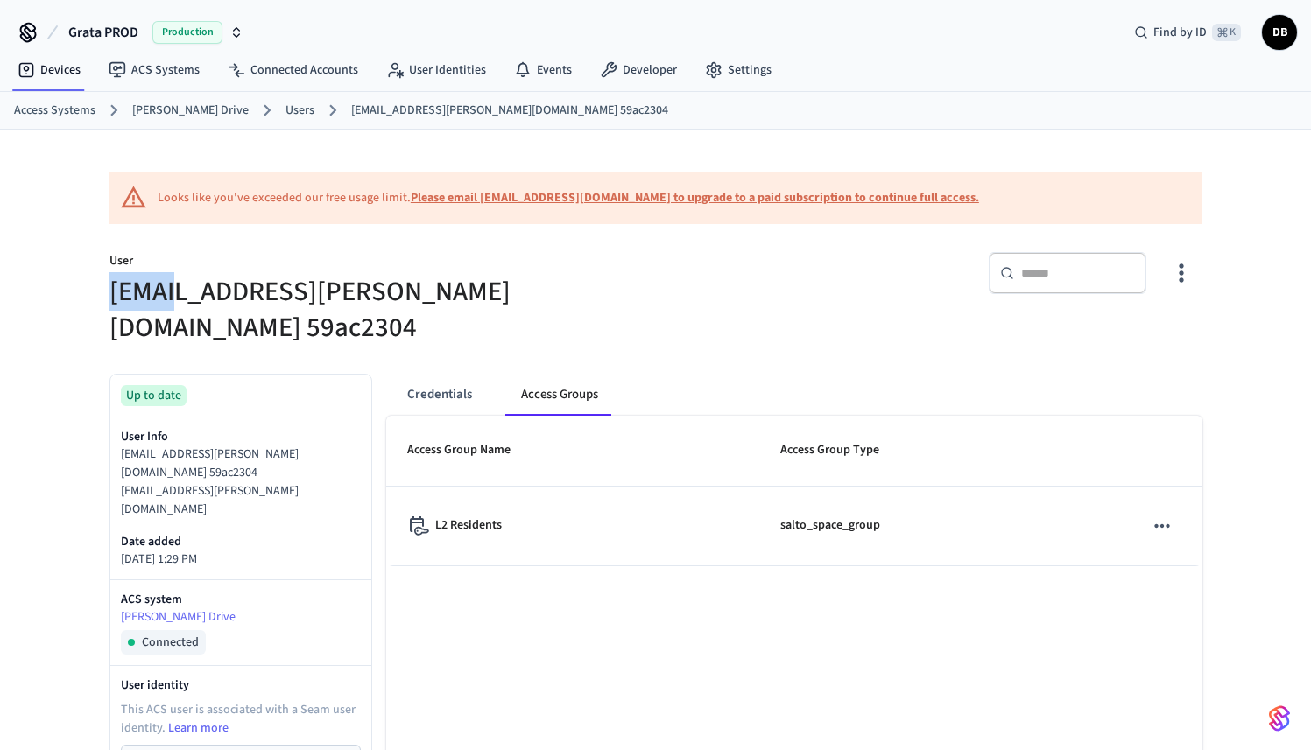
drag, startPoint x: 111, startPoint y: 293, endPoint x: 168, endPoint y: 292, distance: 56.9
click at [168, 292] on h5 "riadh.loucif+salto_ble_res@speer.io 59ac2304" at bounding box center [377, 310] width 536 height 72
copy h5 "riadh"
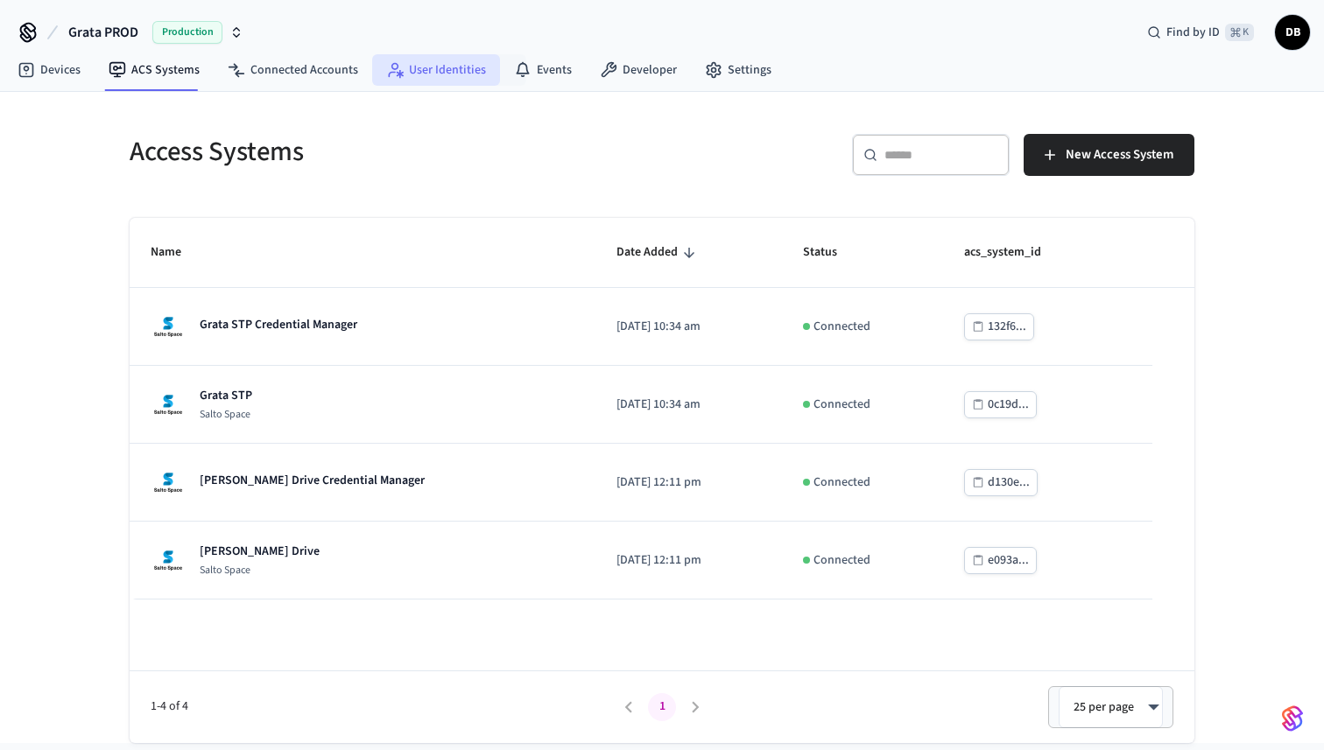
click at [452, 72] on link "User Identities" at bounding box center [436, 70] width 128 height 32
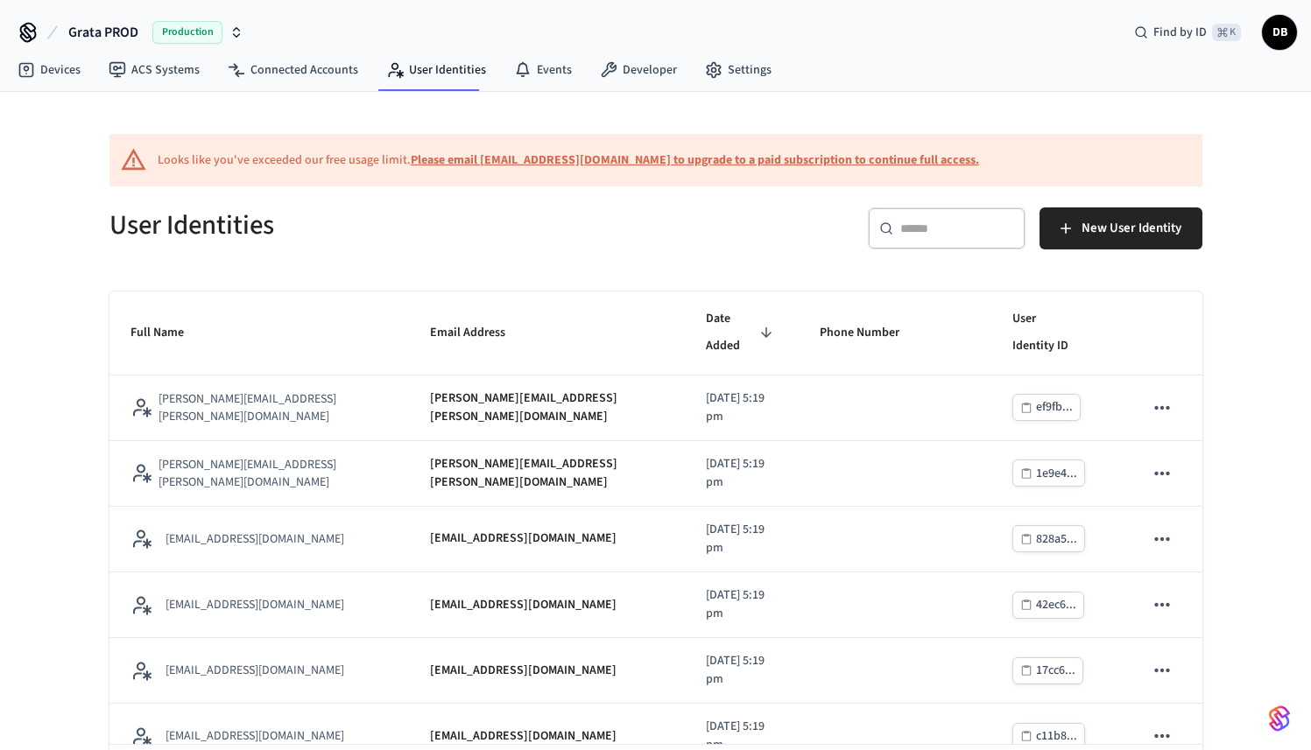
click at [899, 232] on div "​ ​" at bounding box center [947, 229] width 158 height 42
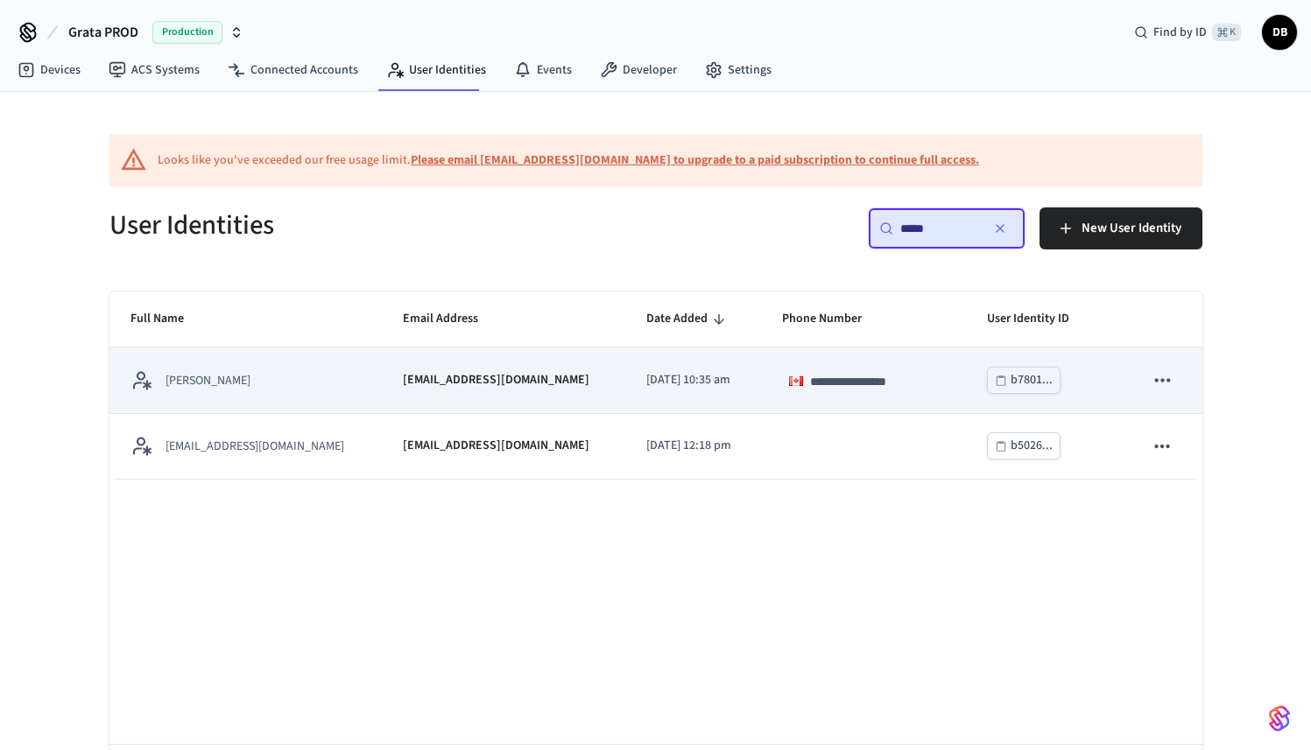
type input "*****"
click at [289, 383] on div "Harley Lovitos" at bounding box center [245, 381] width 230 height 22
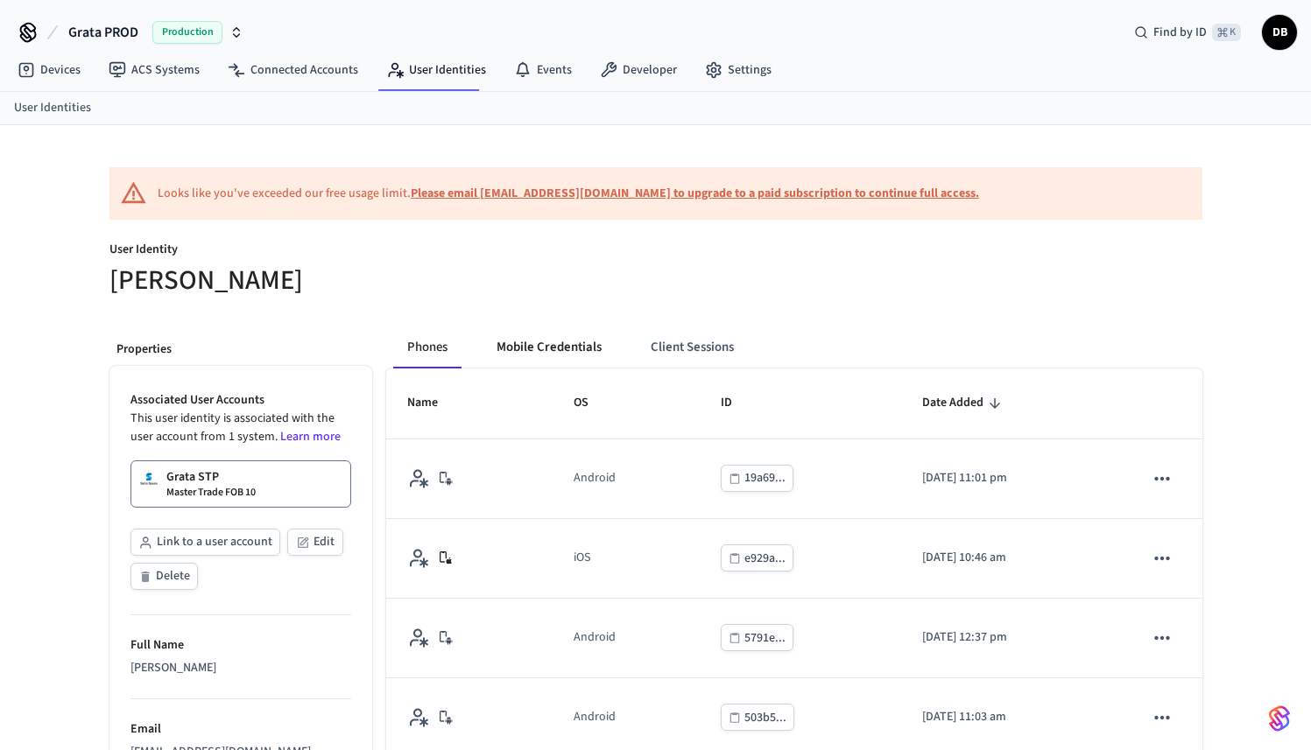
click at [540, 360] on button "Mobile Credentials" at bounding box center [549, 348] width 133 height 42
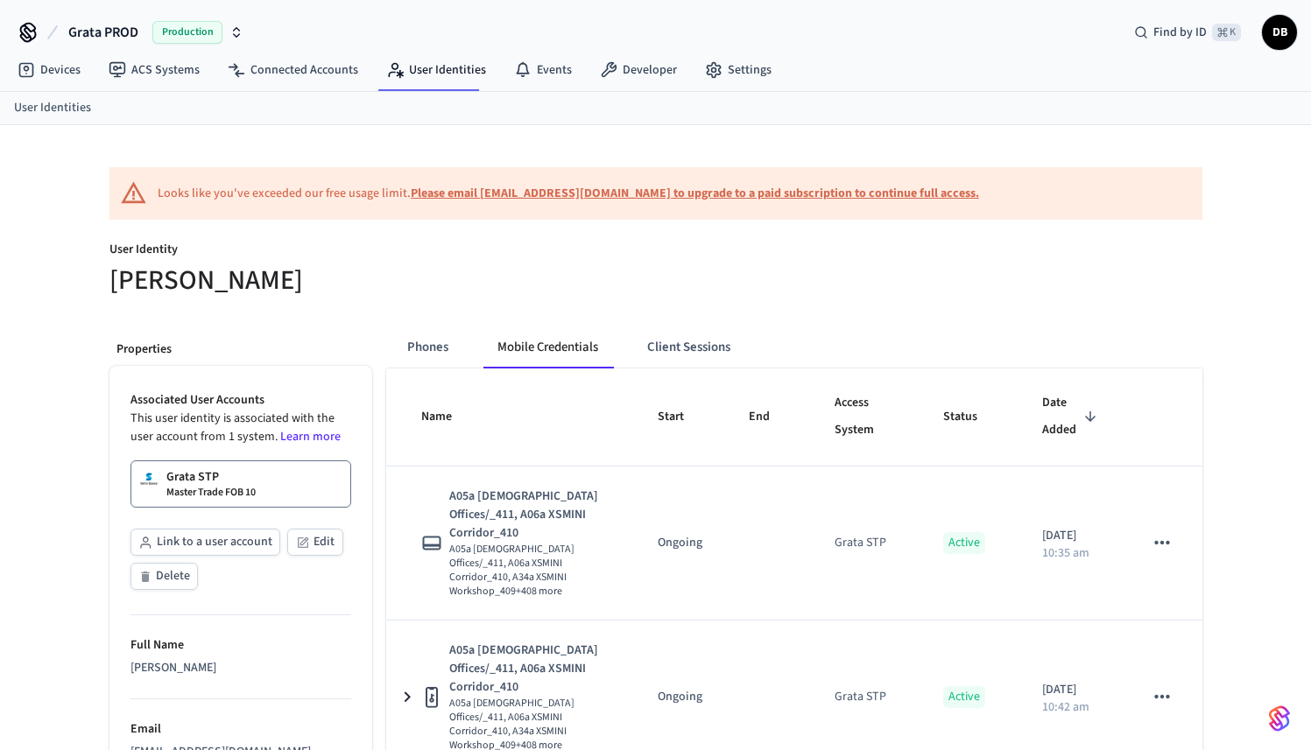
click at [251, 474] on div "Grata STP Master Trade FOB 10" at bounding box center [210, 485] width 89 height 32
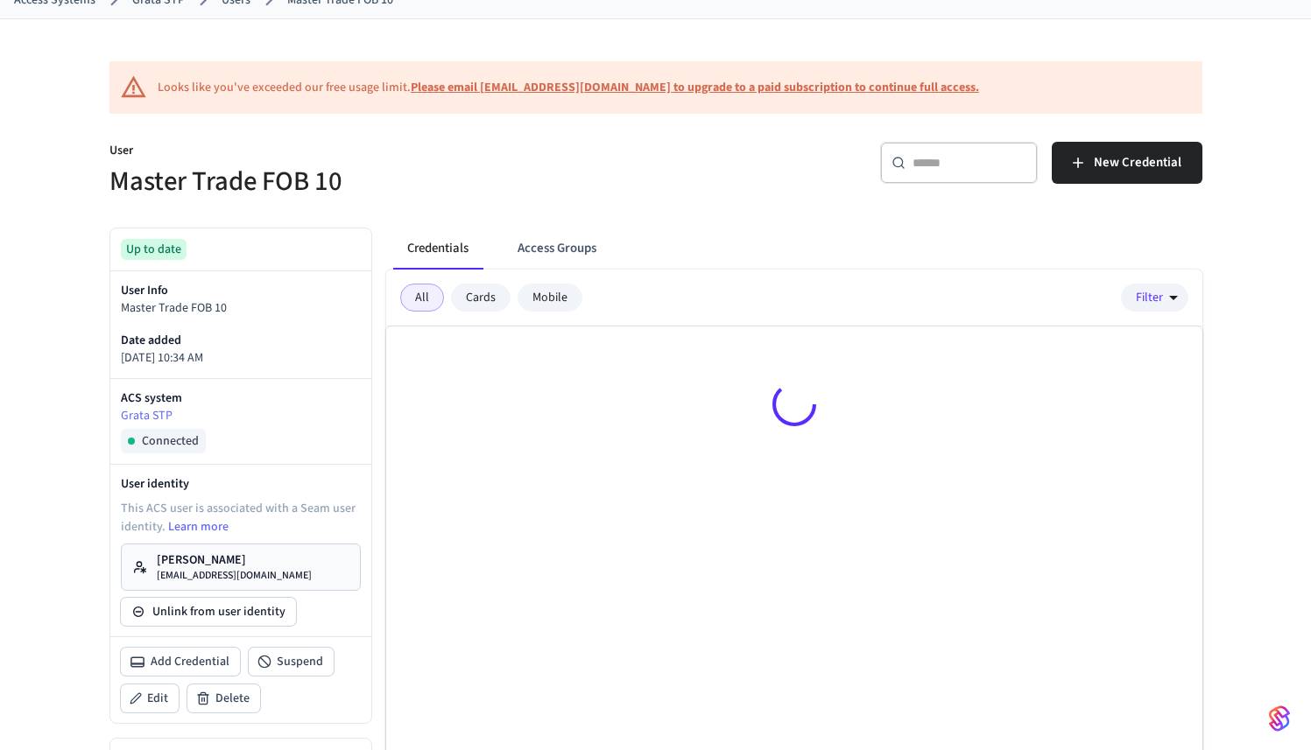
scroll to position [114, 0]
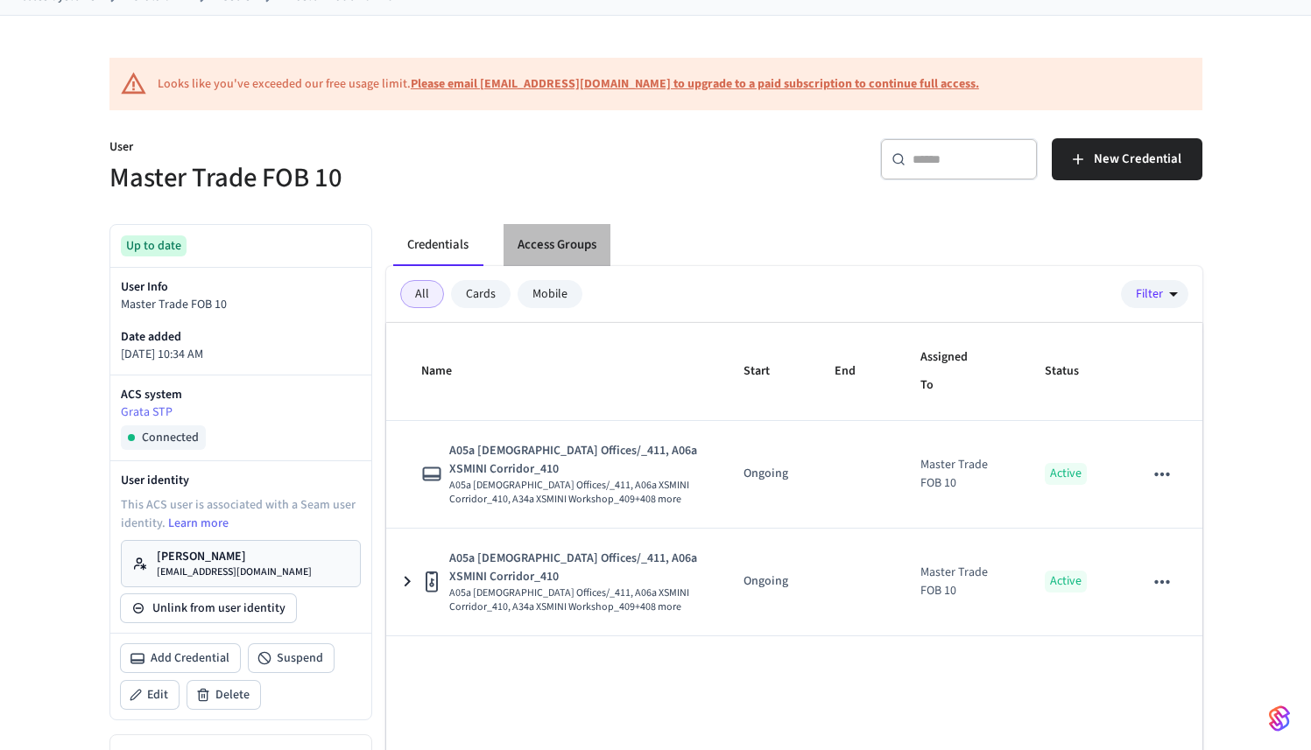
click at [574, 252] on button "Access Groups" at bounding box center [557, 245] width 107 height 42
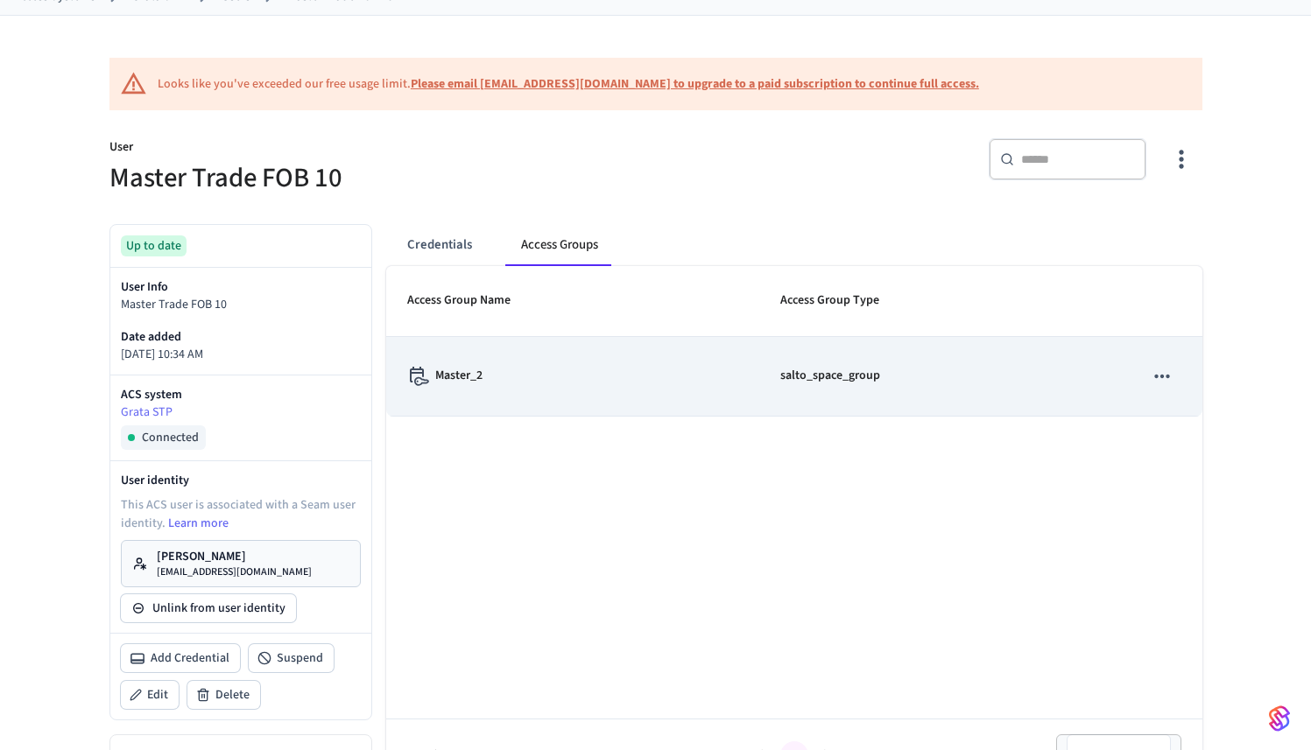
click at [649, 374] on div "Master_2" at bounding box center [572, 376] width 331 height 19
click at [440, 383] on p "Master_2" at bounding box center [458, 376] width 47 height 18
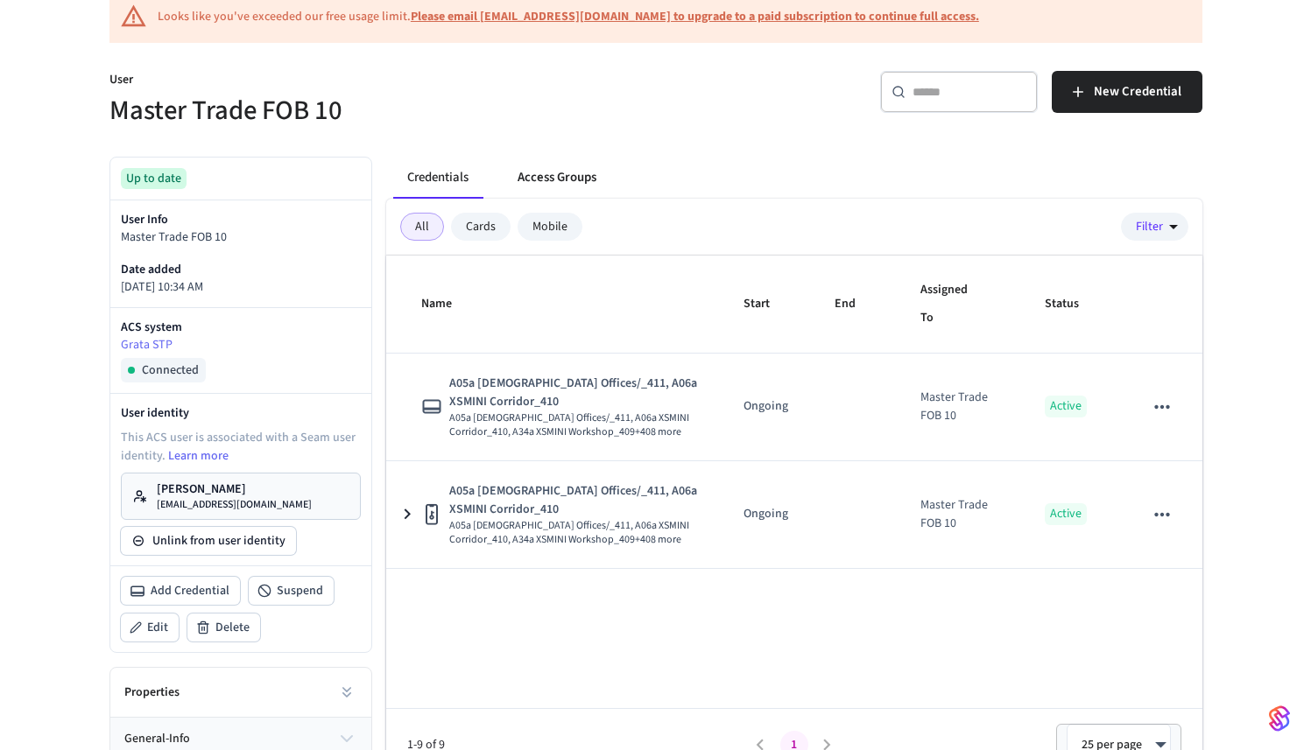
scroll to position [177, 0]
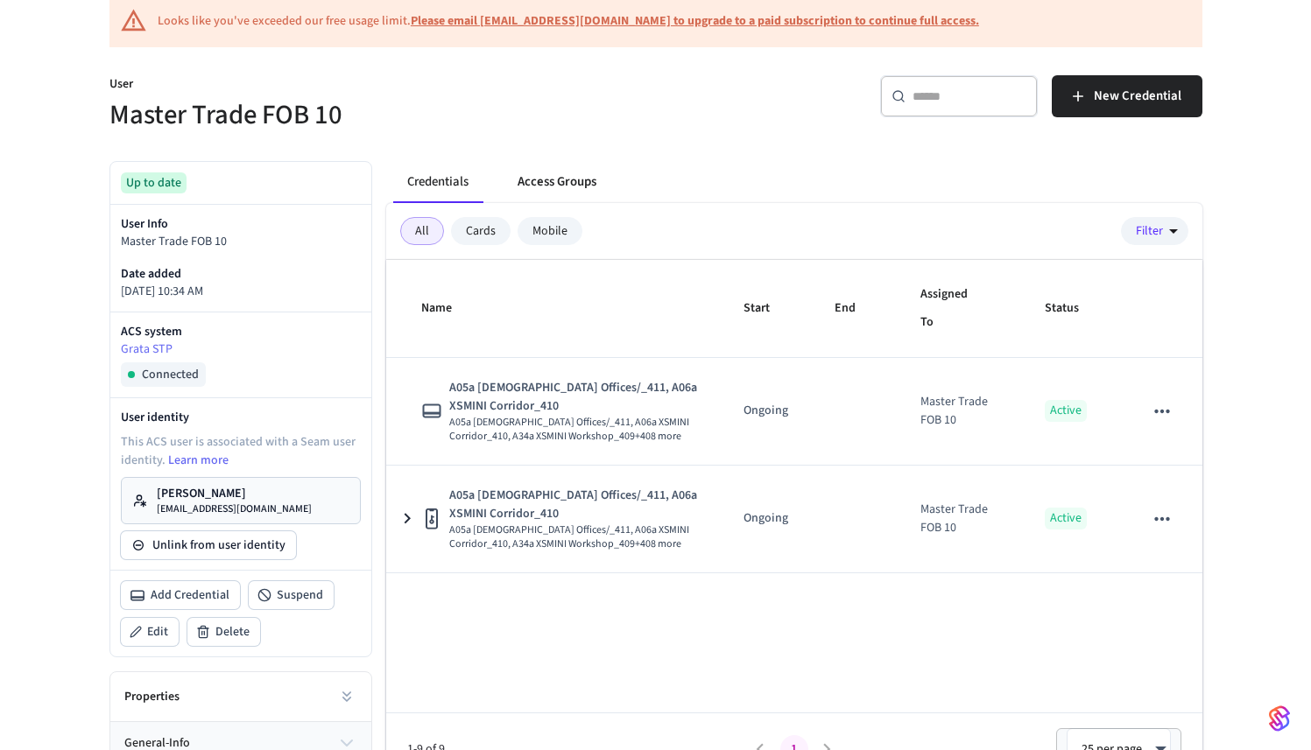
click at [565, 182] on button "Access Groups" at bounding box center [557, 182] width 107 height 42
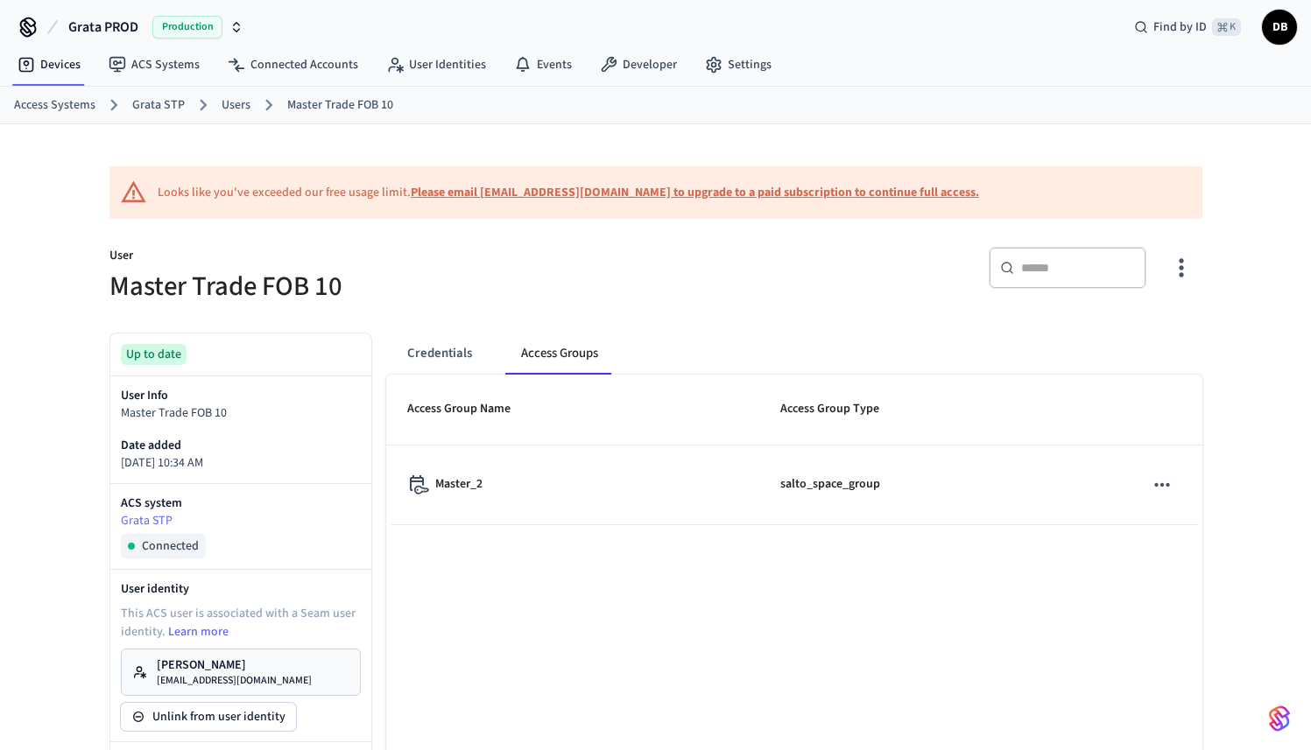
scroll to position [0, 0]
